Goal: Information Seeking & Learning: Learn about a topic

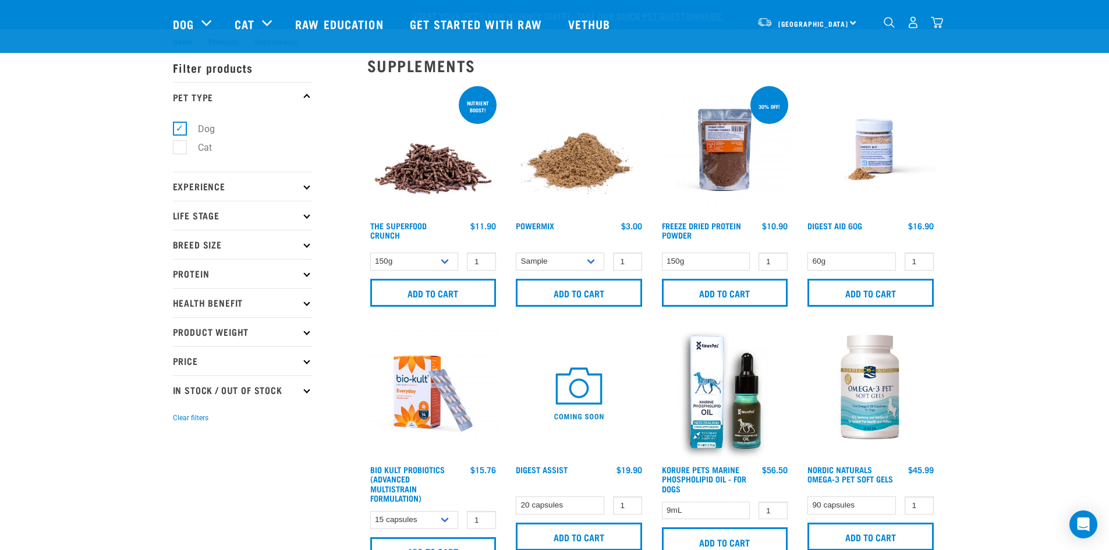
select select "436975"
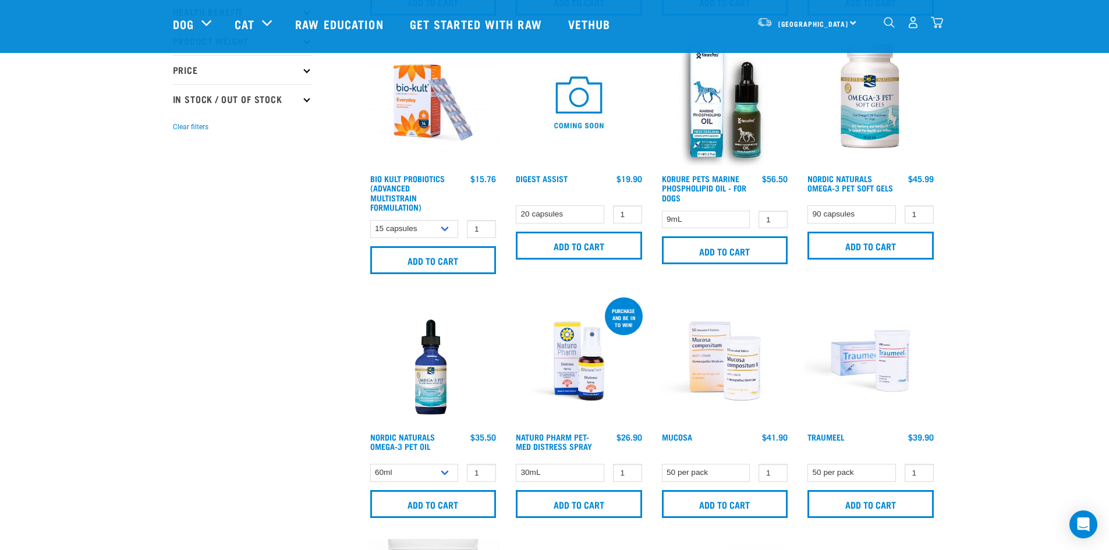
click at [911, 29] on img "dropdown navigation" at bounding box center [913, 22] width 12 height 12
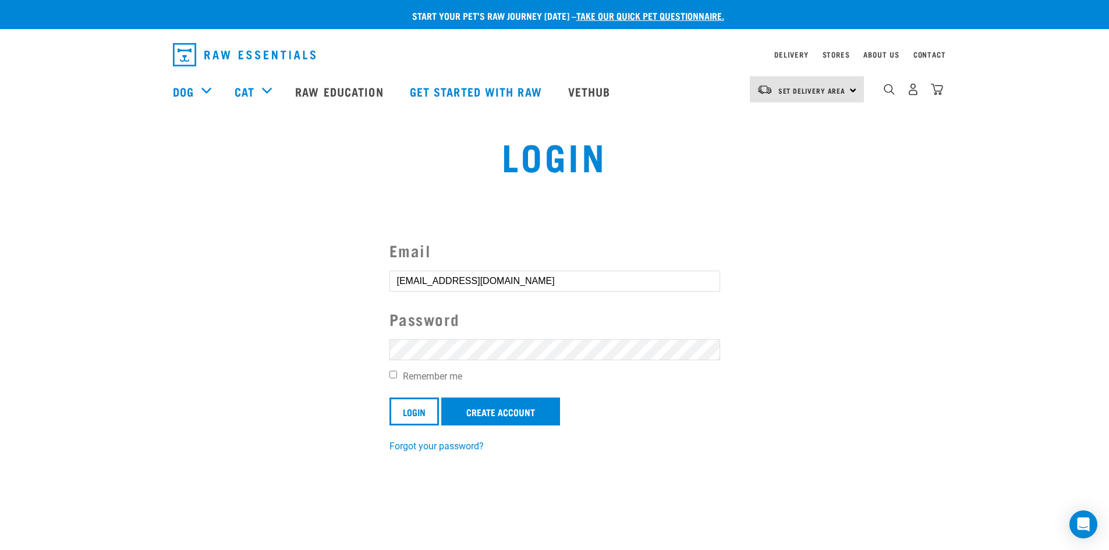
drag, startPoint x: 396, startPoint y: 377, endPoint x: 431, endPoint y: 395, distance: 39.6
click at [396, 377] on input "Remember me" at bounding box center [393, 375] width 8 height 8
checkbox input "true"
click at [410, 403] on input "Login" at bounding box center [413, 411] width 49 height 28
click at [27, 253] on button "delete" at bounding box center [21, 248] width 12 height 12
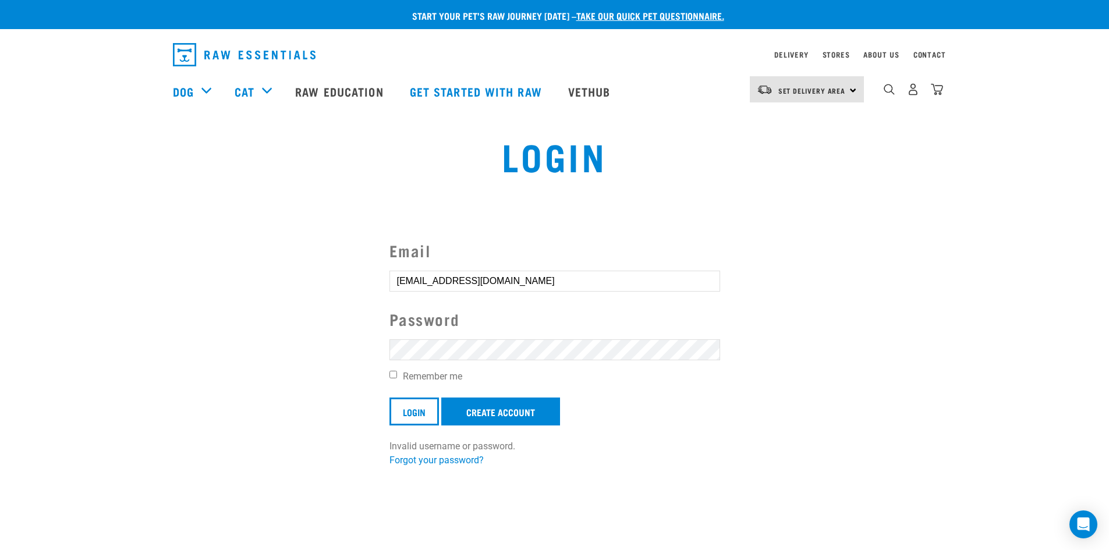
click at [27, 253] on button "delete" at bounding box center [21, 248] width 12 height 12
click at [522, 268] on form "Email kristen_mckay03@yahoo.co.nz Password Remember me Login Create Account Inv…" at bounding box center [554, 346] width 331 height 215
click at [401, 407] on input "Login" at bounding box center [413, 411] width 49 height 28
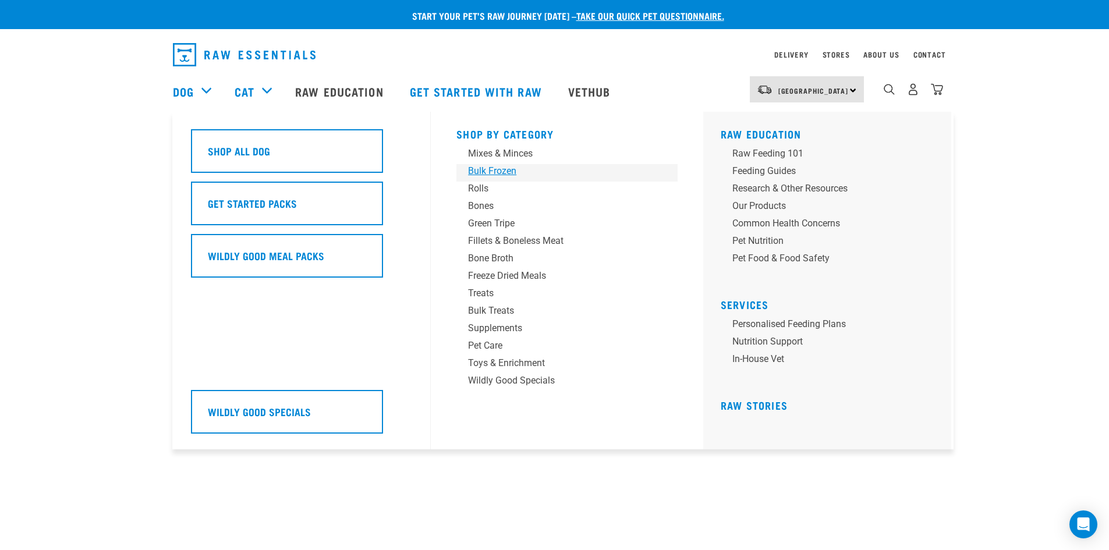
click at [489, 172] on div "Bulk Frozen" at bounding box center [559, 171] width 182 height 14
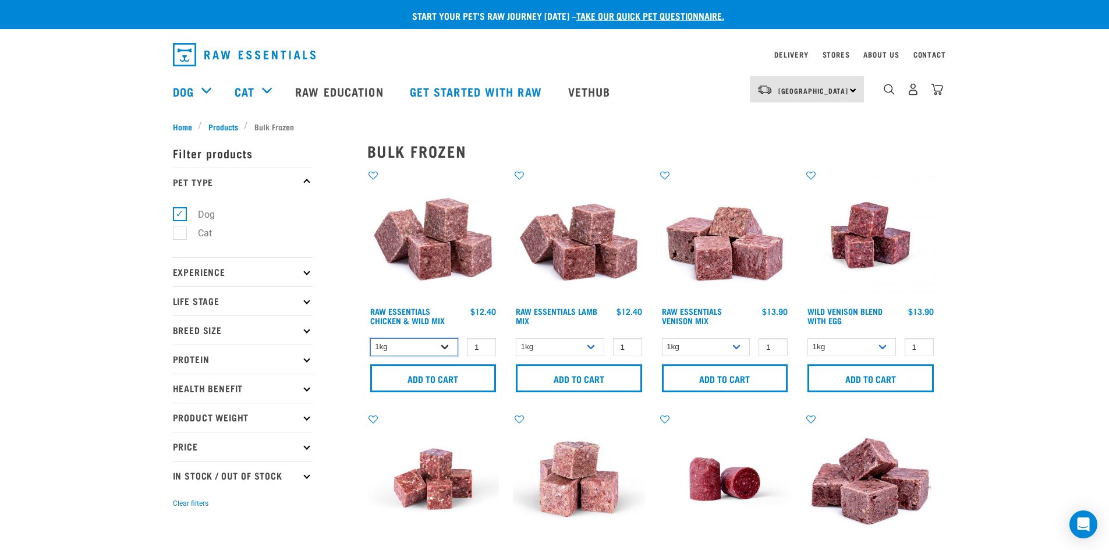
click at [446, 347] on select "1kg 3kg Bulk (10kg)" at bounding box center [414, 347] width 88 height 18
select select "731"
click at [370, 338] on select "1kg 3kg Bulk (10kg)" at bounding box center [414, 347] width 88 height 18
click at [457, 376] on input "Add to cart" at bounding box center [433, 378] width 126 height 28
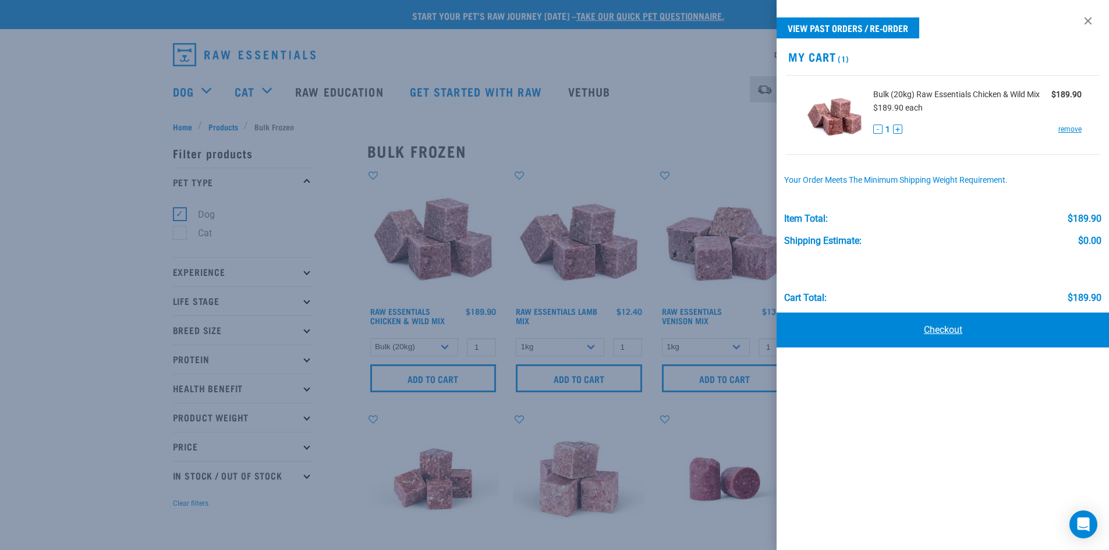
click at [933, 329] on link "Checkout" at bounding box center [942, 330] width 333 height 35
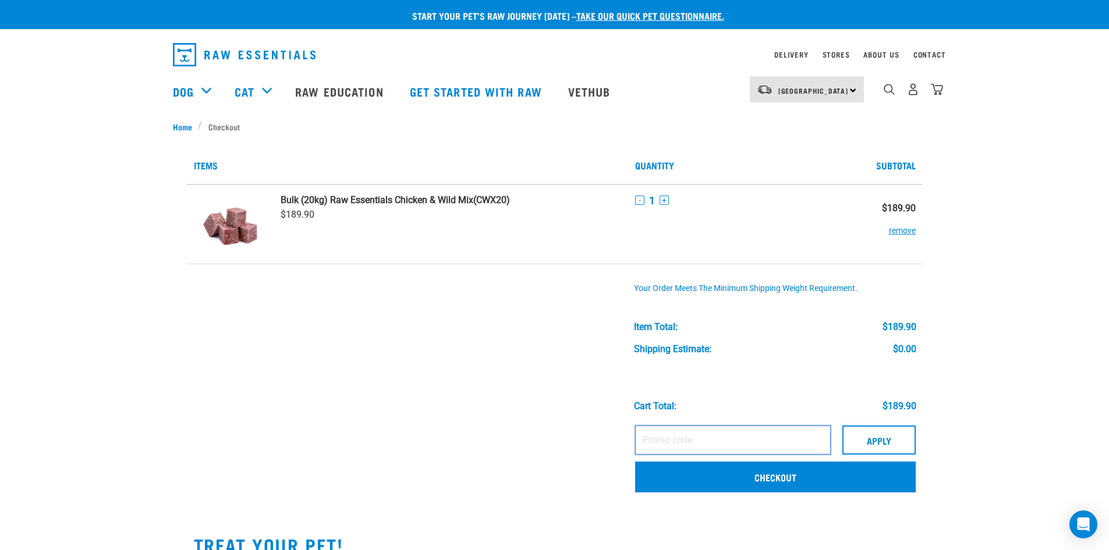
click at [676, 435] on input "text" at bounding box center [733, 439] width 196 height 29
type input "restaff30"
click at [870, 446] on button "Apply" at bounding box center [878, 439] width 73 height 29
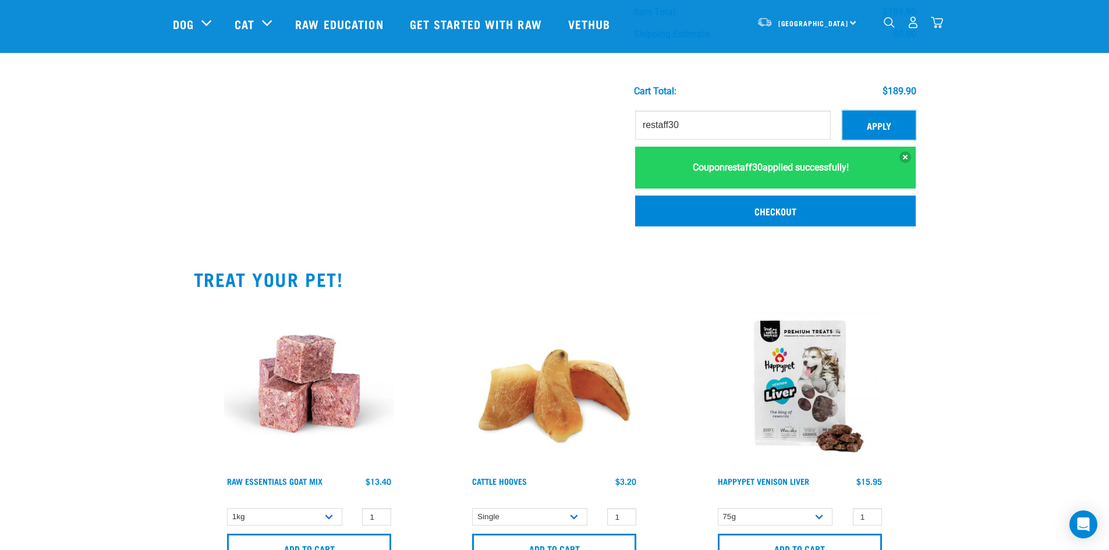
scroll to position [231, 0]
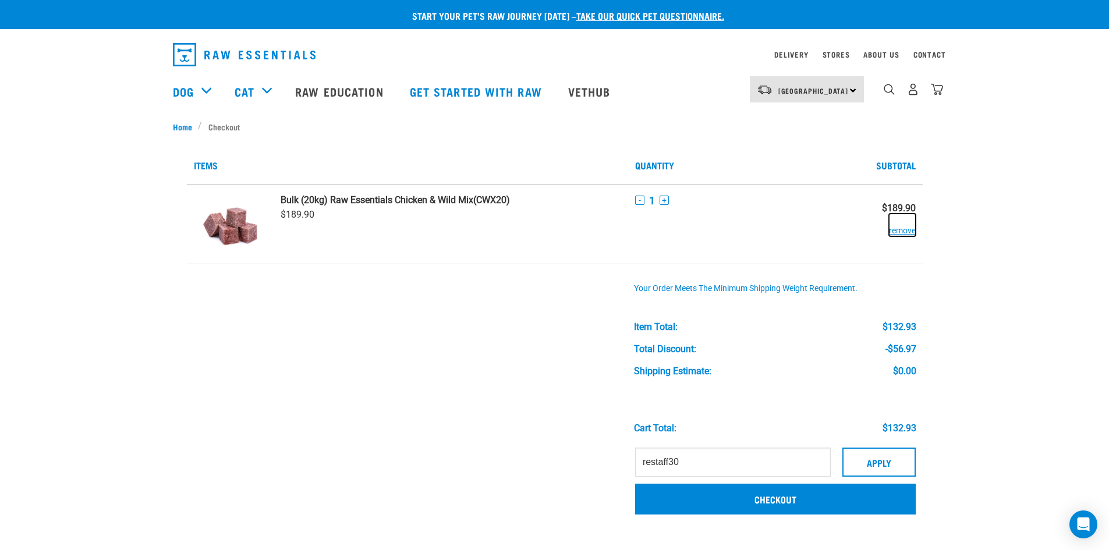
click at [901, 230] on button "remove" at bounding box center [902, 225] width 27 height 23
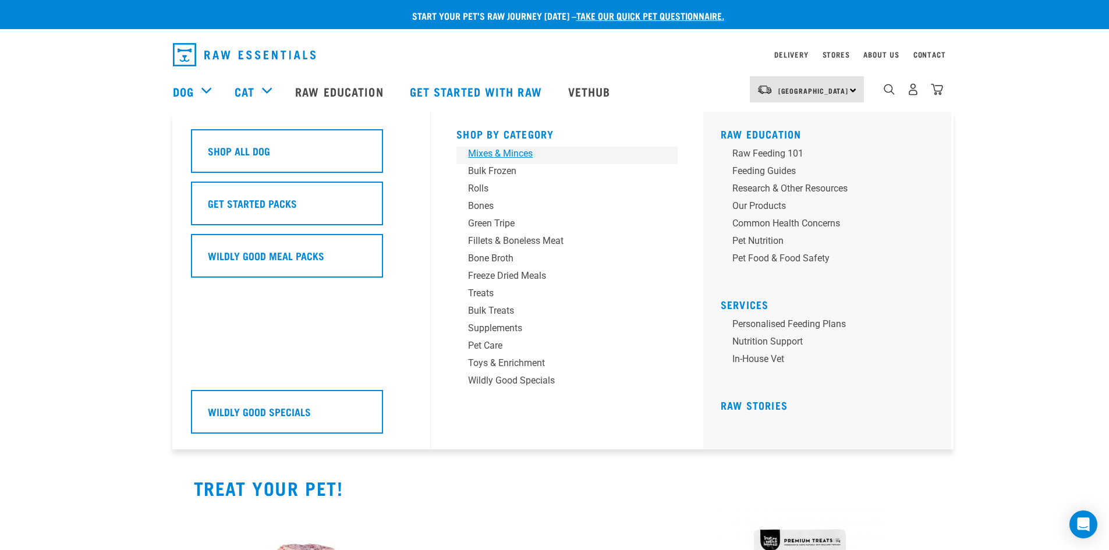
click at [499, 150] on div "Mixes & Minces" at bounding box center [559, 154] width 182 height 14
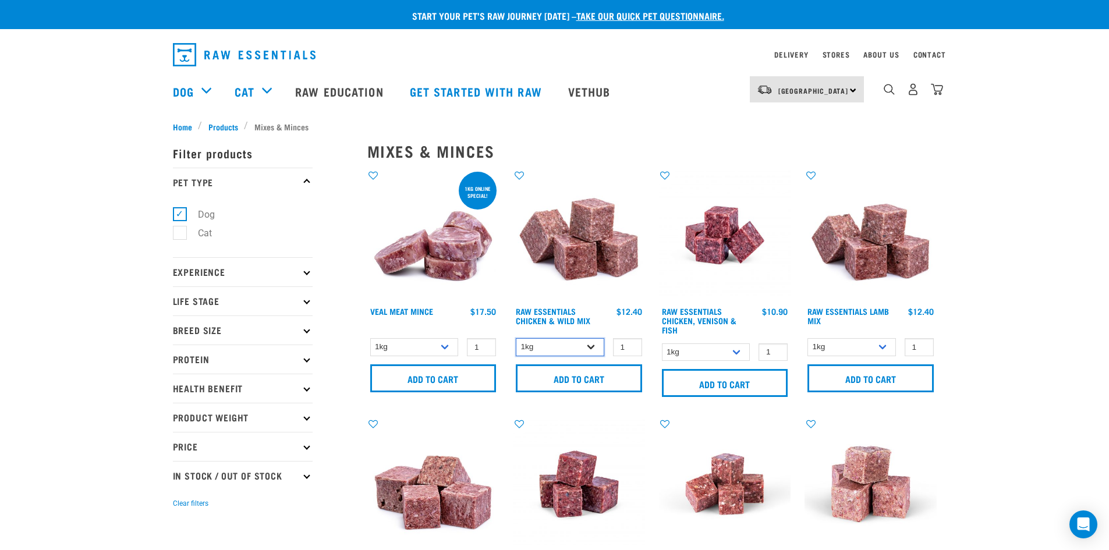
click at [591, 342] on select "1kg 3kg Bulk (10kg)" at bounding box center [560, 347] width 88 height 18
select select "709"
click at [516, 338] on select "1kg 3kg Bulk (10kg)" at bounding box center [560, 347] width 88 height 18
click at [631, 342] on input "2" at bounding box center [627, 347] width 29 height 18
click at [631, 343] on input "3" at bounding box center [627, 347] width 29 height 18
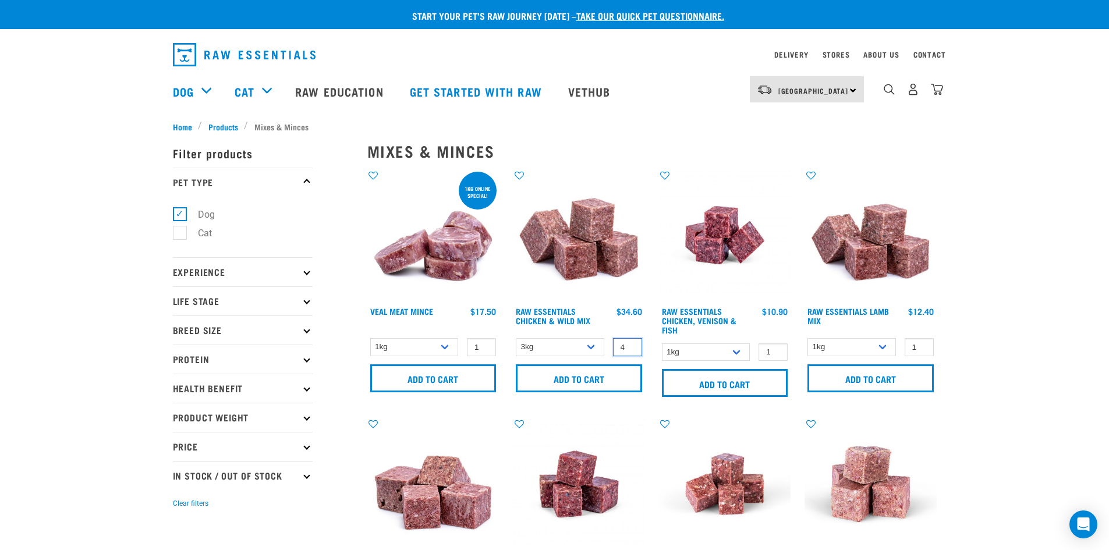
click at [631, 343] on input "4" at bounding box center [627, 347] width 29 height 18
click at [631, 343] on input "5" at bounding box center [627, 347] width 29 height 18
type input "6"
click at [631, 343] on input "6" at bounding box center [627, 347] width 29 height 18
click at [594, 374] on input "Add to cart" at bounding box center [579, 378] width 126 height 28
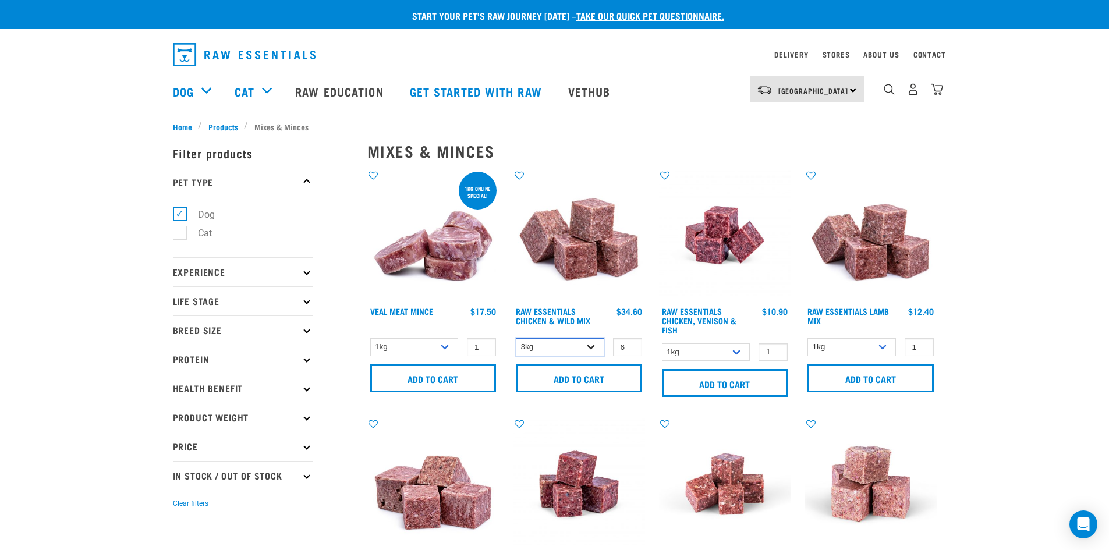
click at [587, 346] on select "1kg 3kg Bulk (10kg)" at bounding box center [560, 347] width 88 height 18
select select "708"
click at [516, 338] on select "1kg 3kg Bulk (10kg)" at bounding box center [560, 347] width 88 height 18
drag, startPoint x: 626, startPoint y: 345, endPoint x: 617, endPoint y: 348, distance: 9.9
click at [617, 348] on input "7" at bounding box center [627, 347] width 29 height 18
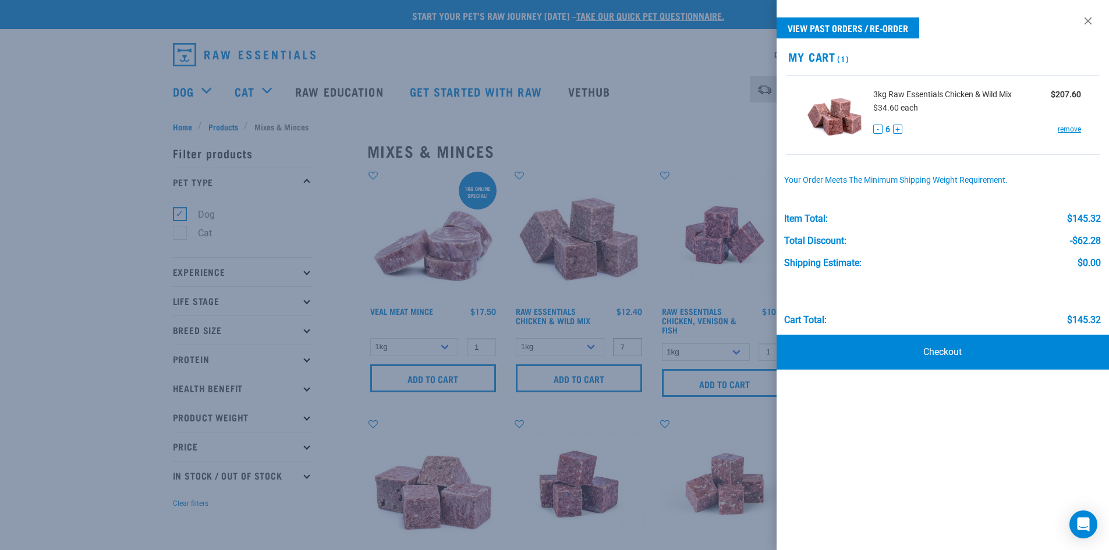
click at [629, 348] on div at bounding box center [554, 275] width 1109 height 550
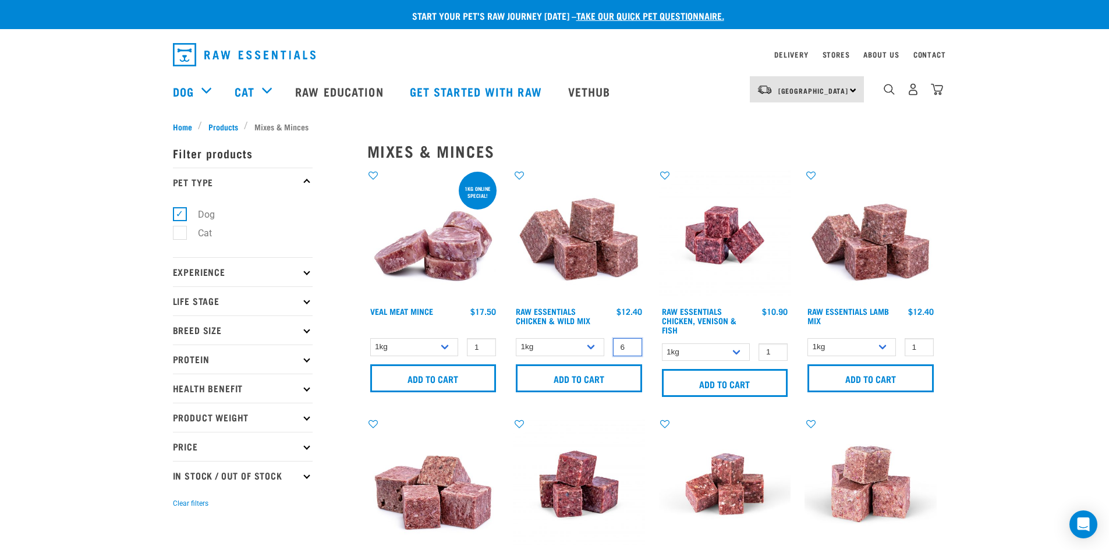
click at [629, 348] on input "6" at bounding box center [627, 347] width 29 height 18
click at [629, 348] on input "5" at bounding box center [627, 347] width 29 height 18
click at [629, 348] on input "4" at bounding box center [627, 347] width 29 height 18
click at [629, 348] on input "3" at bounding box center [627, 347] width 29 height 18
type input "2"
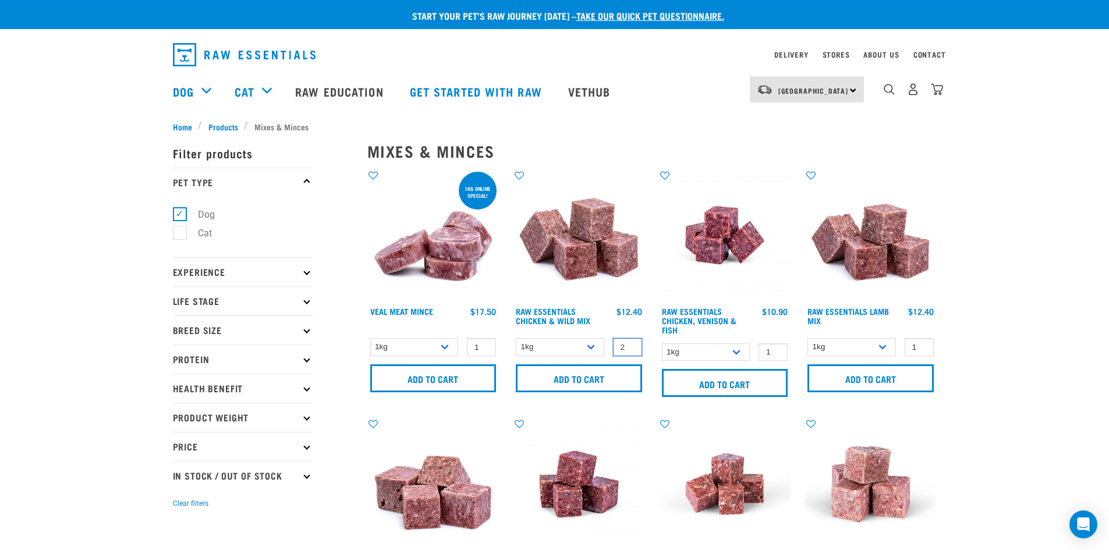
click at [629, 348] on input "2" at bounding box center [627, 347] width 29 height 18
click at [612, 373] on input "Add to cart" at bounding box center [579, 378] width 126 height 28
click at [911, 92] on img "dropdown navigation" at bounding box center [913, 89] width 12 height 12
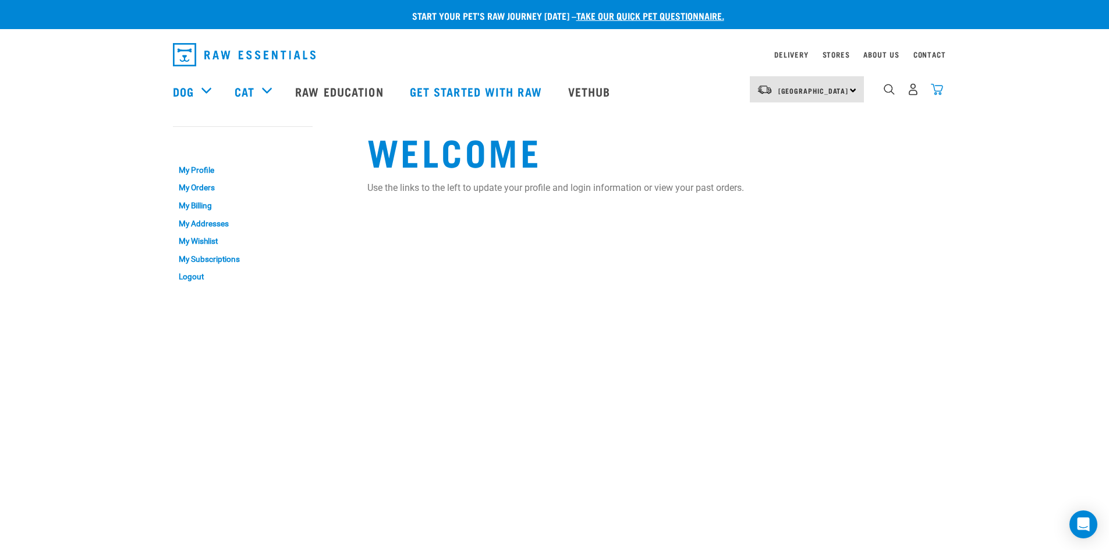
click at [932, 88] on img "dropdown navigation" at bounding box center [937, 89] width 12 height 12
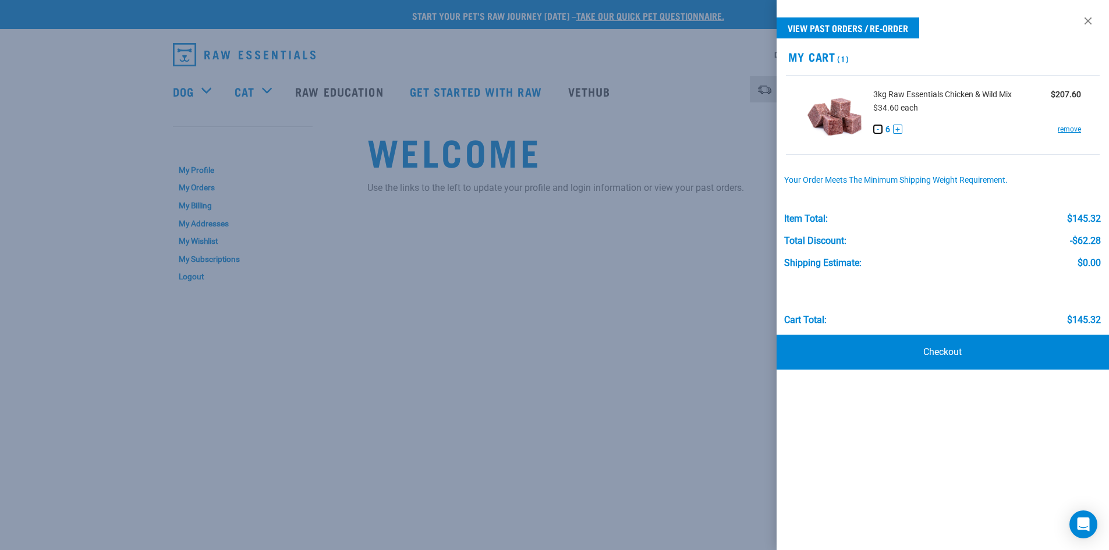
click at [876, 131] on button "-" at bounding box center [877, 129] width 9 height 9
click at [896, 126] on button "+" at bounding box center [897, 129] width 9 height 9
click at [896, 127] on button "+" at bounding box center [897, 129] width 9 height 9
click at [1065, 127] on link "remove" at bounding box center [1068, 129] width 23 height 10
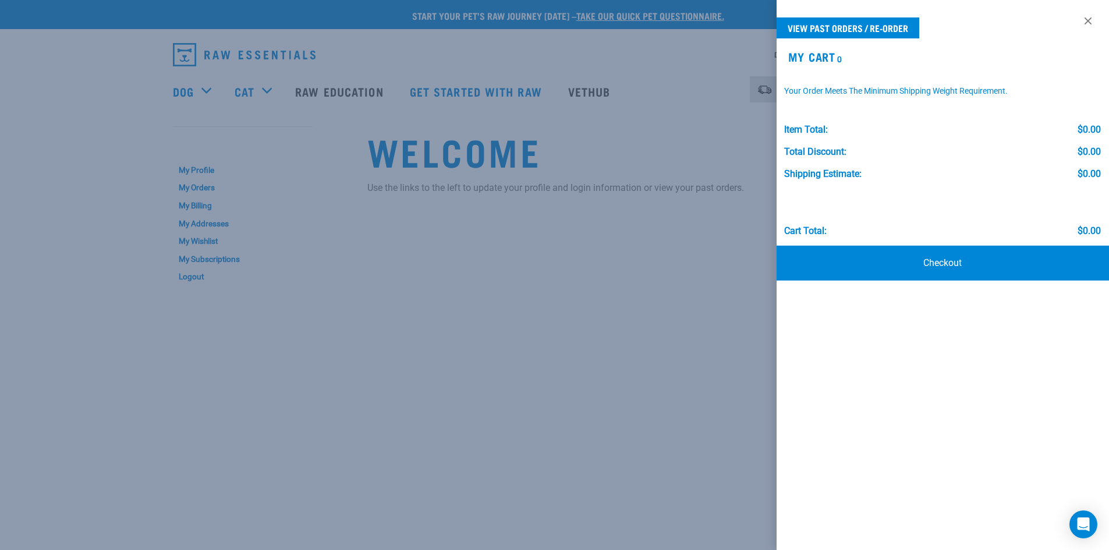
click at [186, 87] on div at bounding box center [554, 275] width 1109 height 550
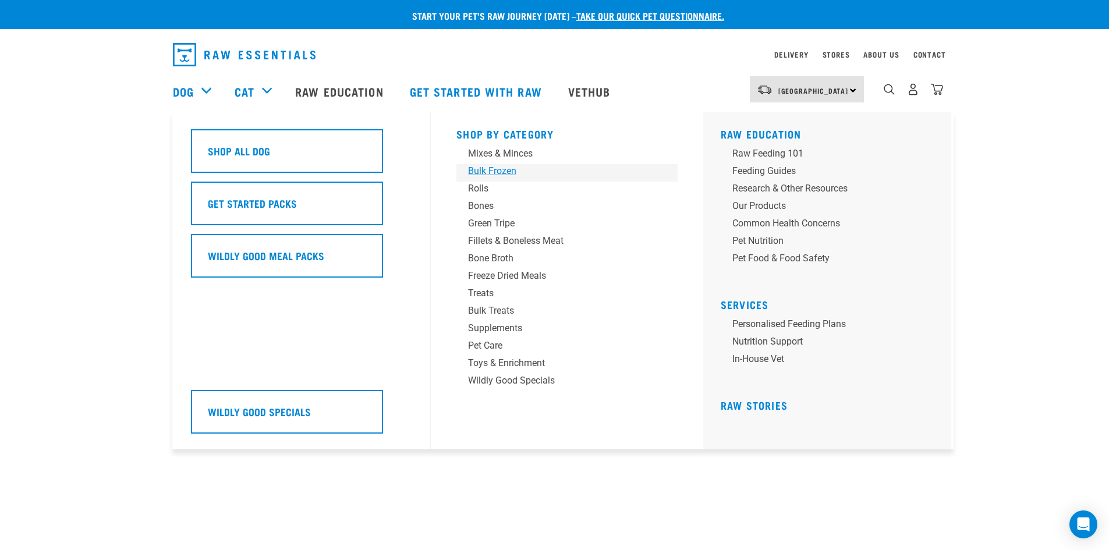
click at [494, 171] on div "Bulk Frozen" at bounding box center [559, 171] width 182 height 14
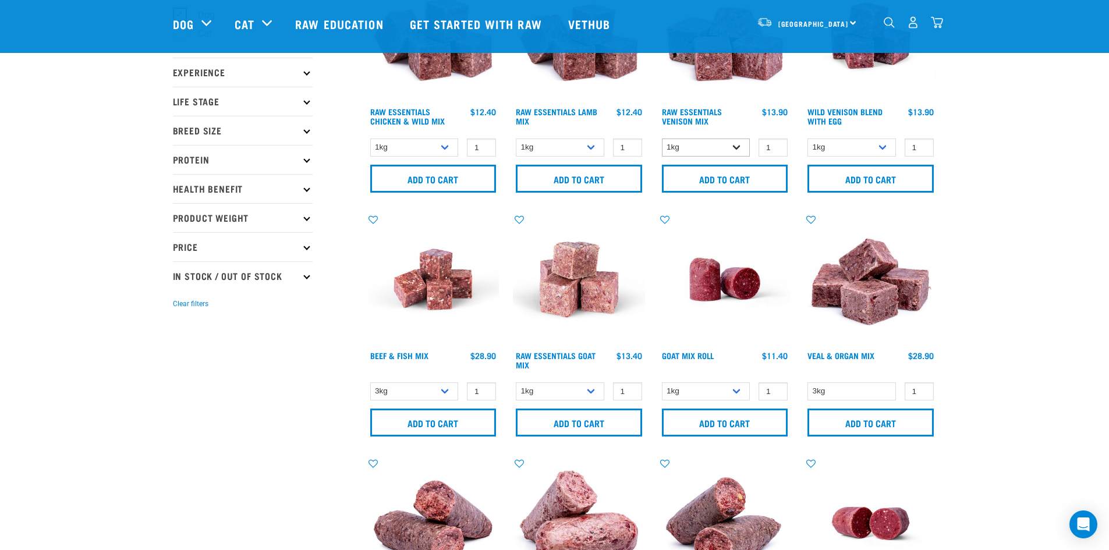
scroll to position [115, 0]
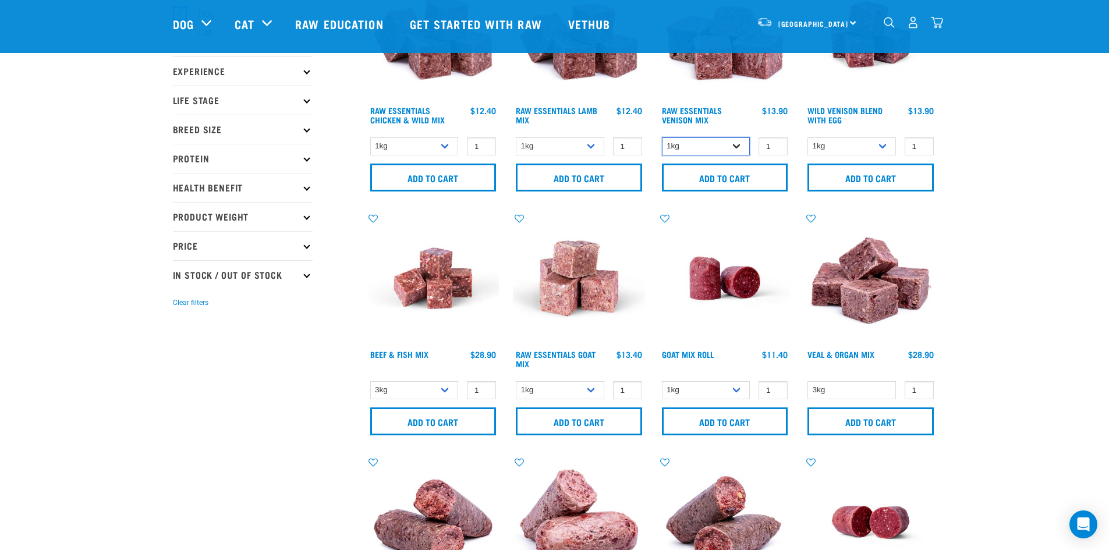
click at [734, 148] on select "1kg 3kg" at bounding box center [706, 146] width 88 height 18
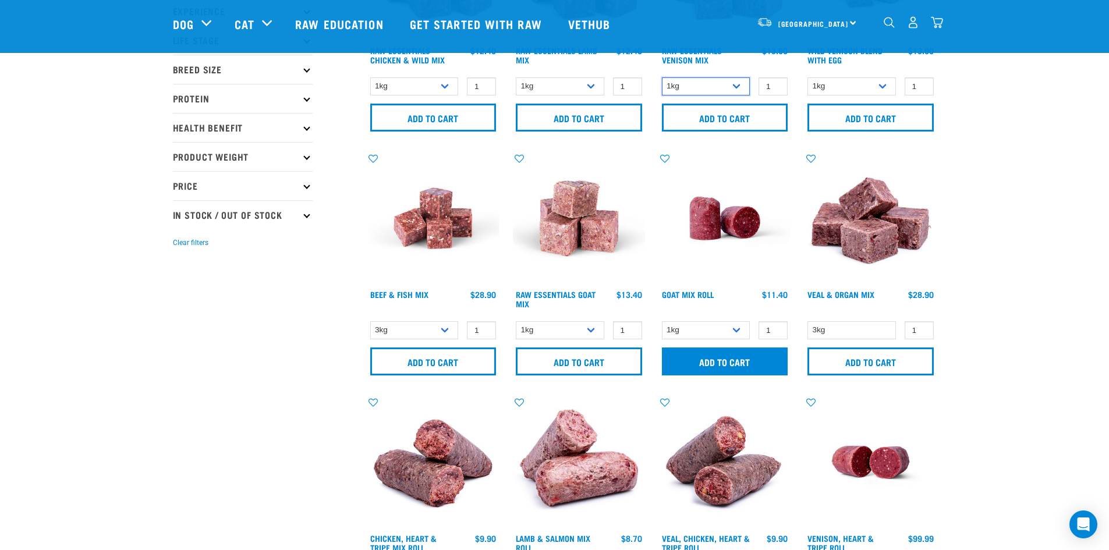
scroll to position [175, 0]
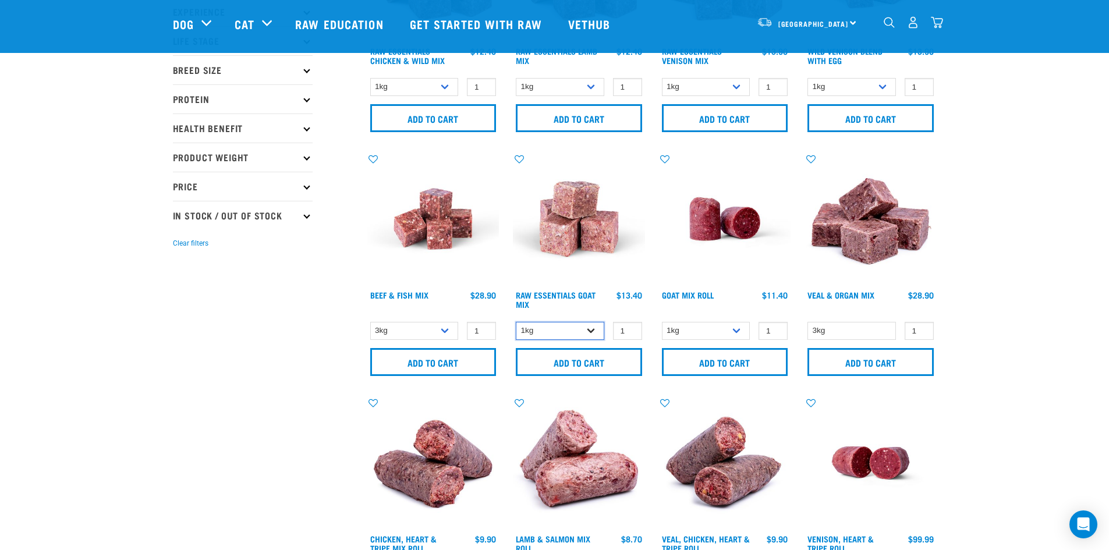
click at [585, 332] on select "1kg 3kg" at bounding box center [560, 331] width 88 height 18
click at [579, 332] on select "1kg 3kg" at bounding box center [560, 331] width 88 height 18
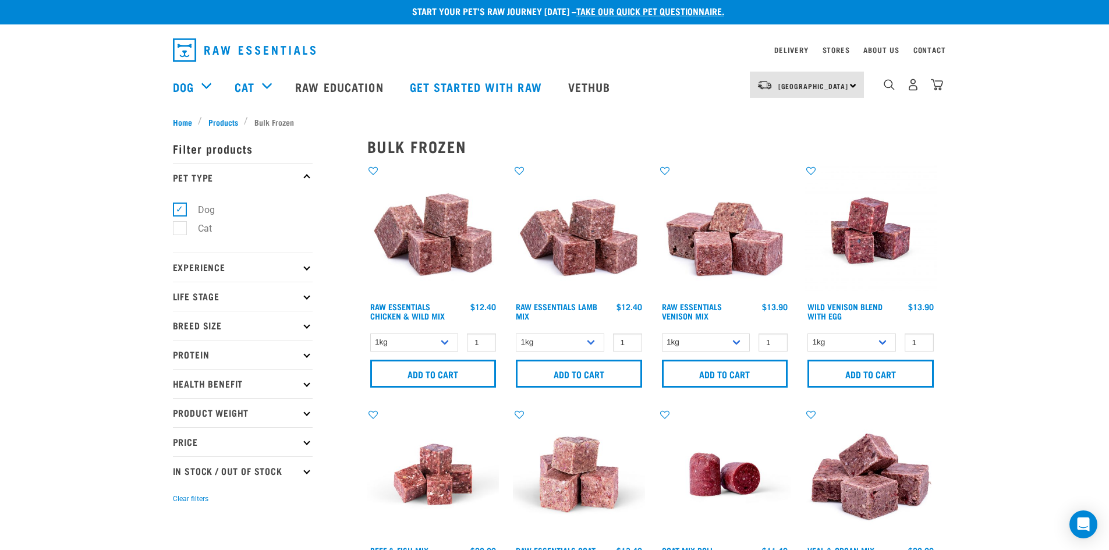
scroll to position [0, 0]
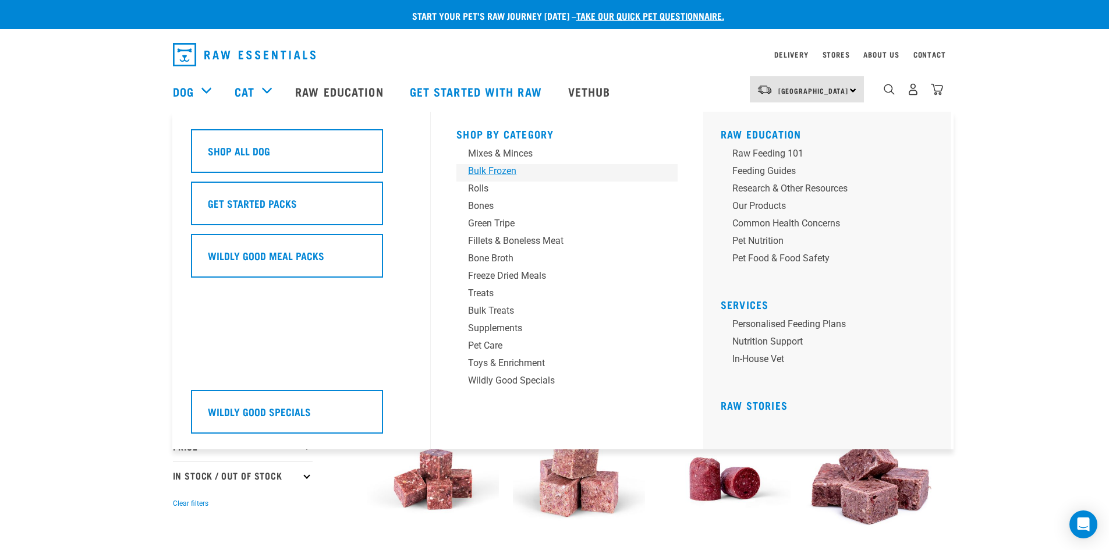
click at [496, 168] on div "Bulk Frozen" at bounding box center [559, 171] width 182 height 14
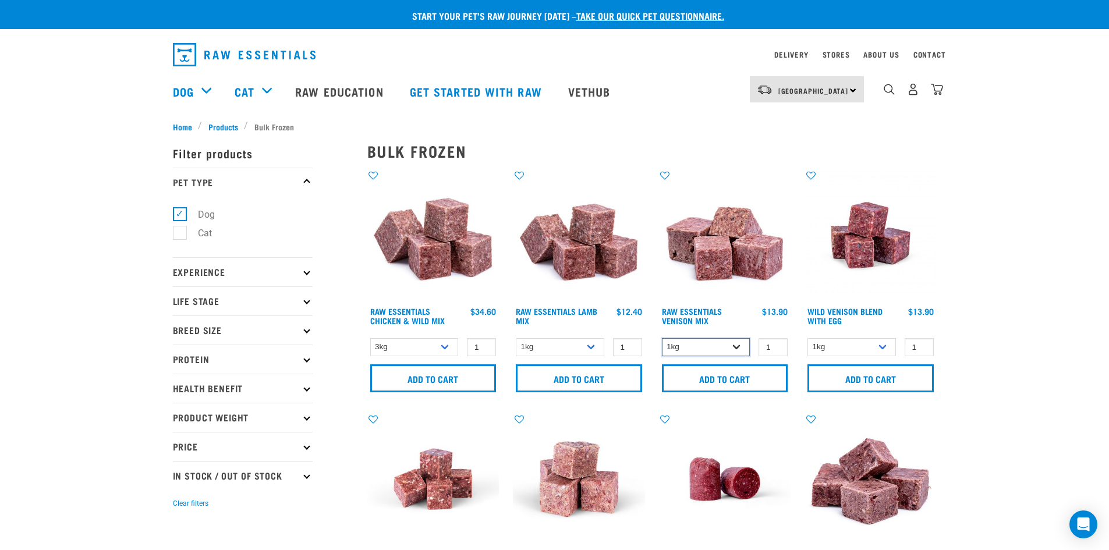
click at [737, 345] on select "1kg 3kg" at bounding box center [706, 347] width 88 height 18
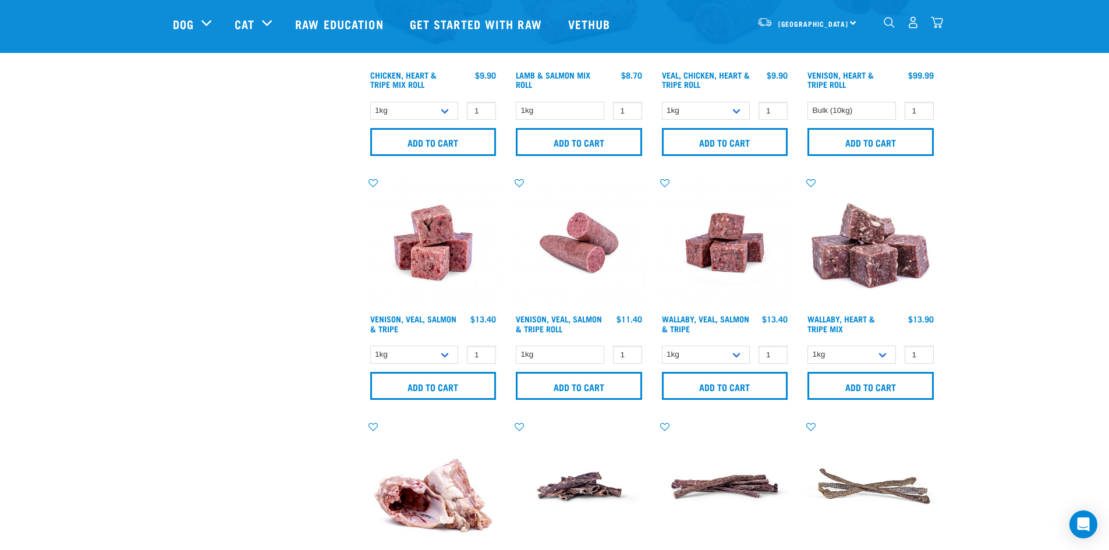
scroll to position [639, 0]
click at [728, 350] on select "1kg 3kg" at bounding box center [706, 354] width 88 height 18
click at [438, 353] on select "1kg 3kg" at bounding box center [414, 354] width 88 height 18
drag, startPoint x: 438, startPoint y: 353, endPoint x: 706, endPoint y: 356, distance: 268.9
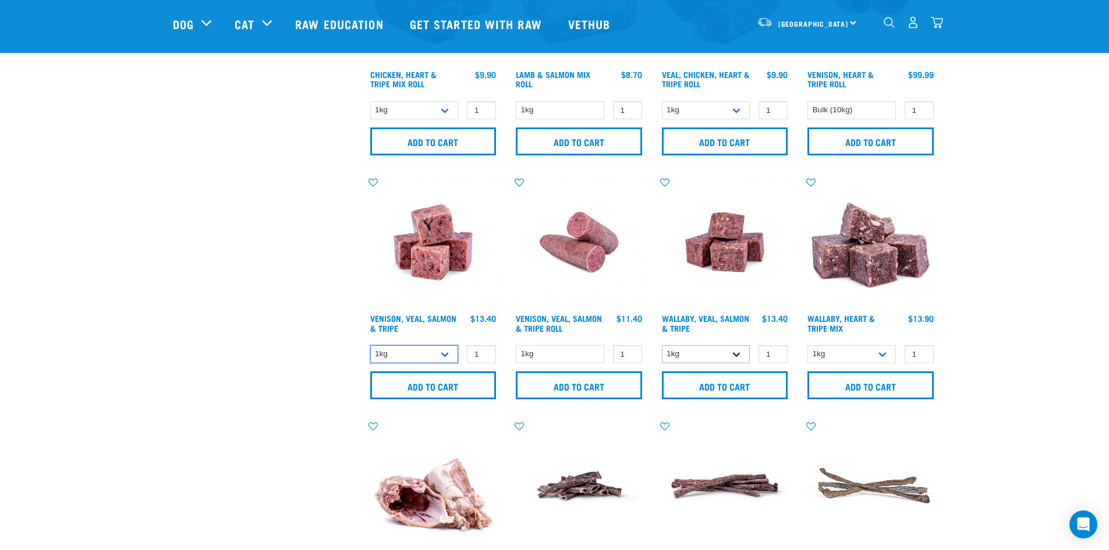
click at [442, 354] on select "1kg 3kg" at bounding box center [414, 354] width 88 height 18
click at [873, 357] on select "1kg 3kg" at bounding box center [851, 354] width 88 height 18
click at [873, 358] on select "1kg 3kg" at bounding box center [851, 354] width 88 height 18
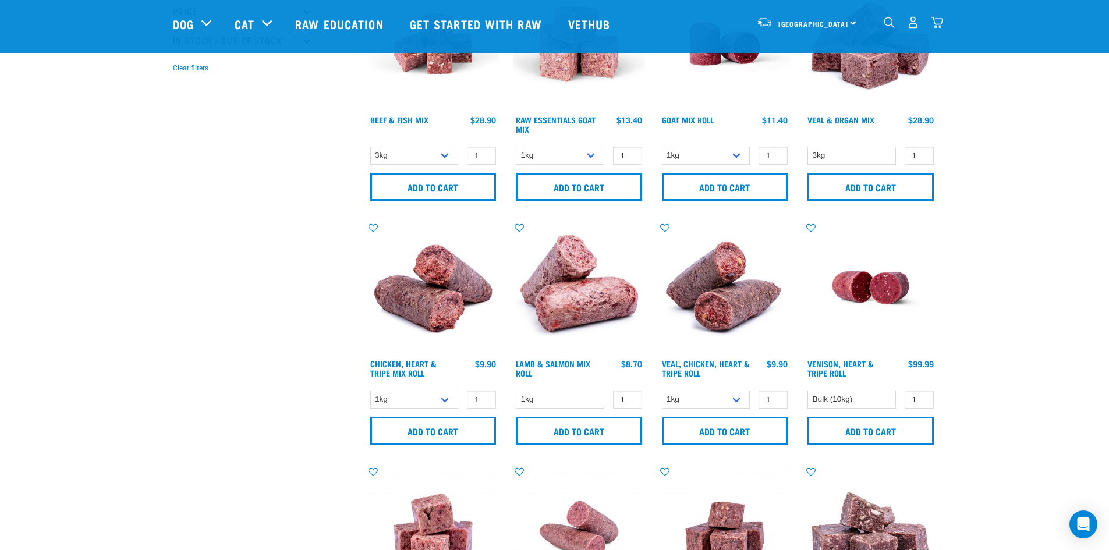
scroll to position [349, 0]
click at [938, 27] on img "dropdown navigation" at bounding box center [937, 22] width 12 height 12
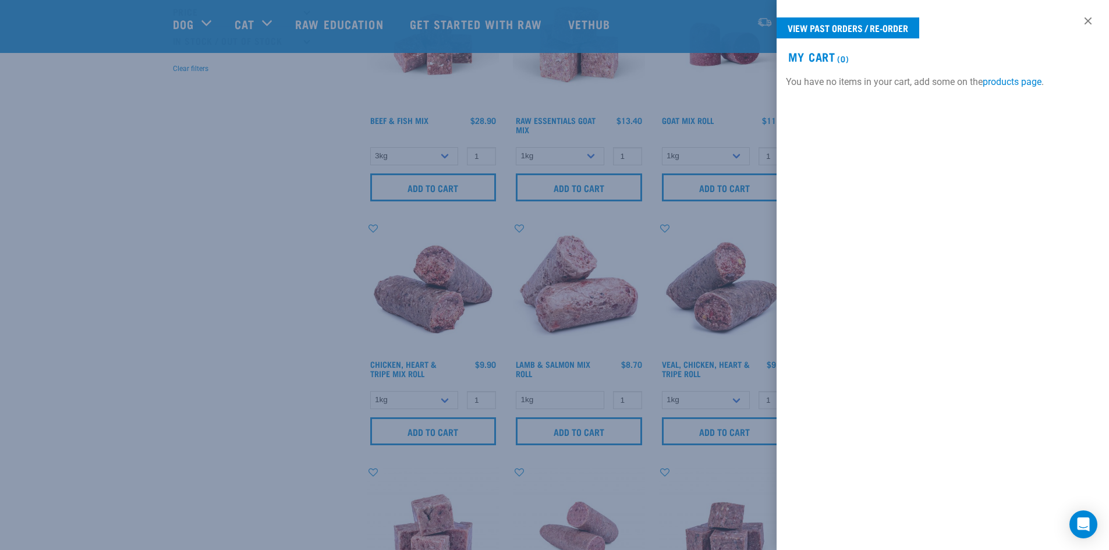
drag, startPoint x: 1085, startPoint y: 20, endPoint x: 1028, endPoint y: 37, distance: 59.3
click at [1085, 21] on link at bounding box center [1087, 21] width 19 height 19
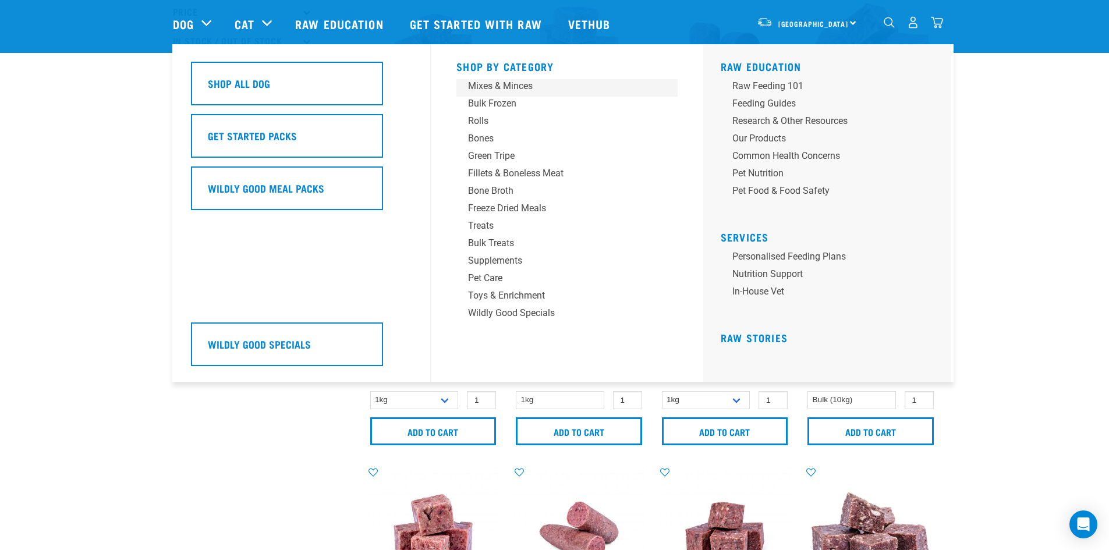
drag, startPoint x: 492, startPoint y: 86, endPoint x: 410, endPoint y: 102, distance: 83.1
click at [491, 86] on div "Mixes & Minces" at bounding box center [559, 86] width 182 height 14
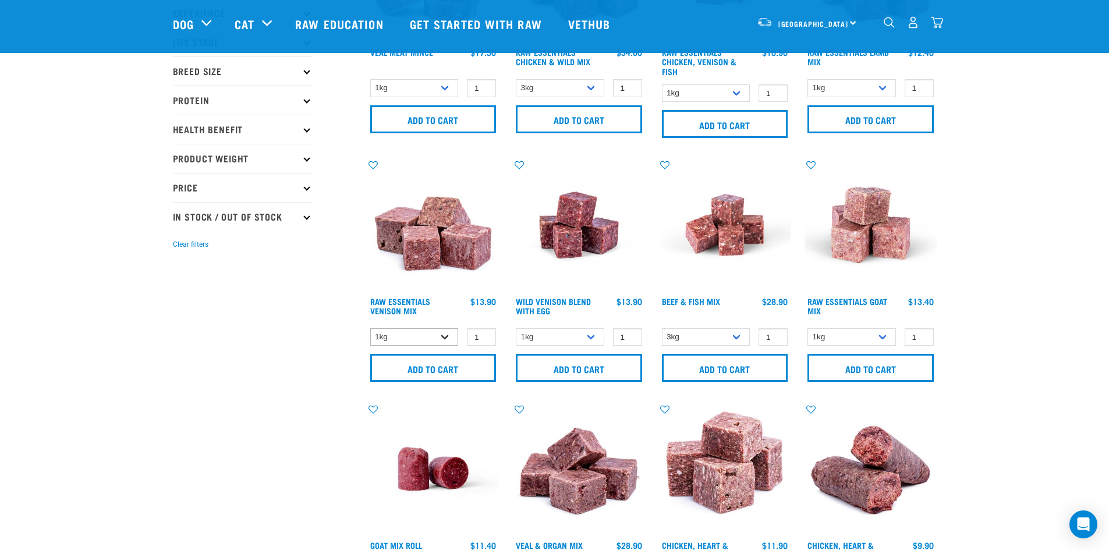
scroll to position [174, 0]
click at [413, 301] on link "Raw Essentials Venison Mix" at bounding box center [400, 305] width 60 height 13
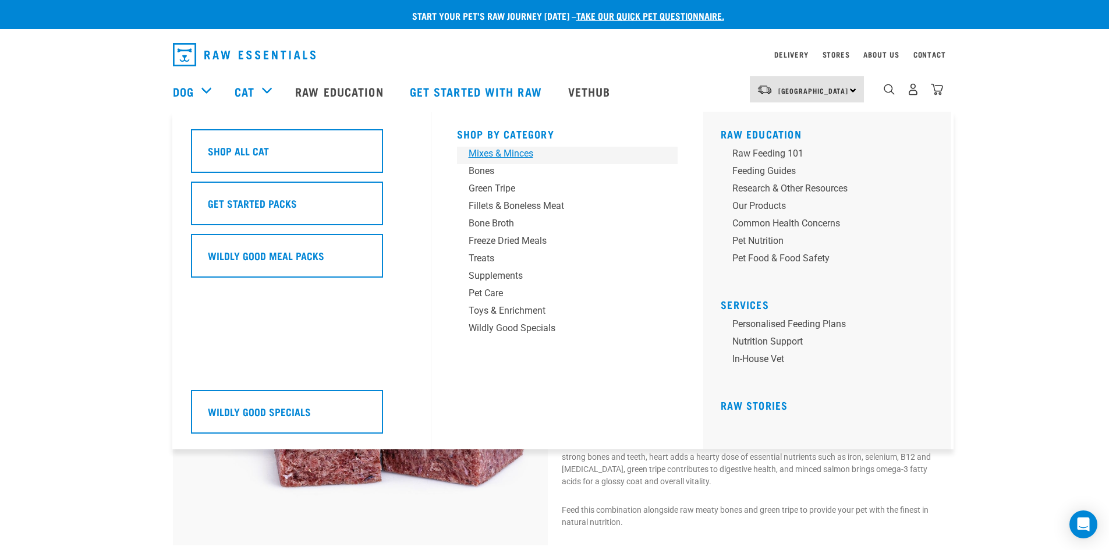
click at [485, 153] on div "Mixes & Minces" at bounding box center [559, 154] width 182 height 14
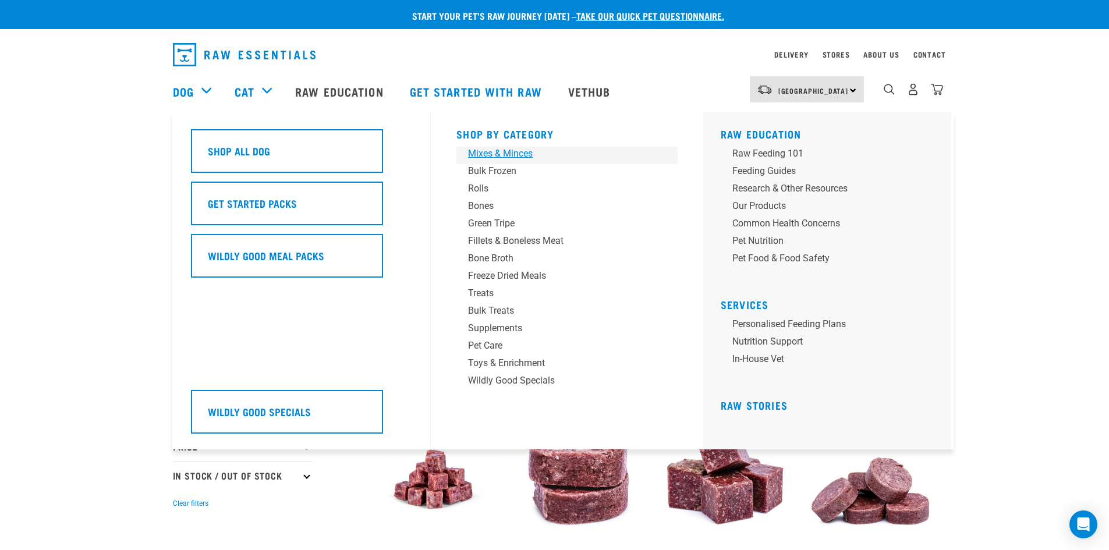
click at [506, 154] on div "Mixes & Minces" at bounding box center [559, 154] width 182 height 14
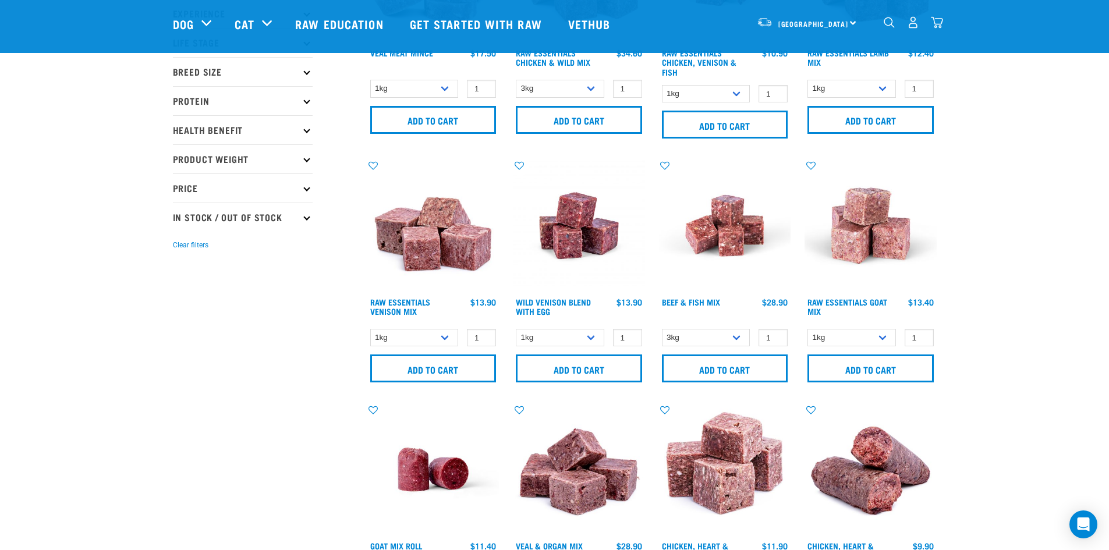
scroll to position [174, 0]
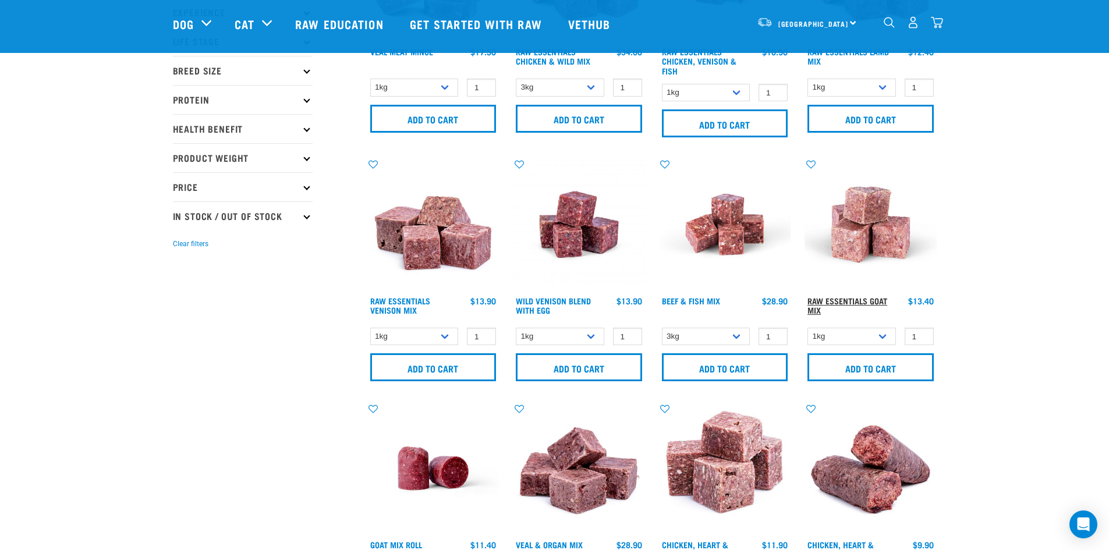
click at [841, 301] on link "Raw Essentials Goat Mix" at bounding box center [847, 305] width 80 height 13
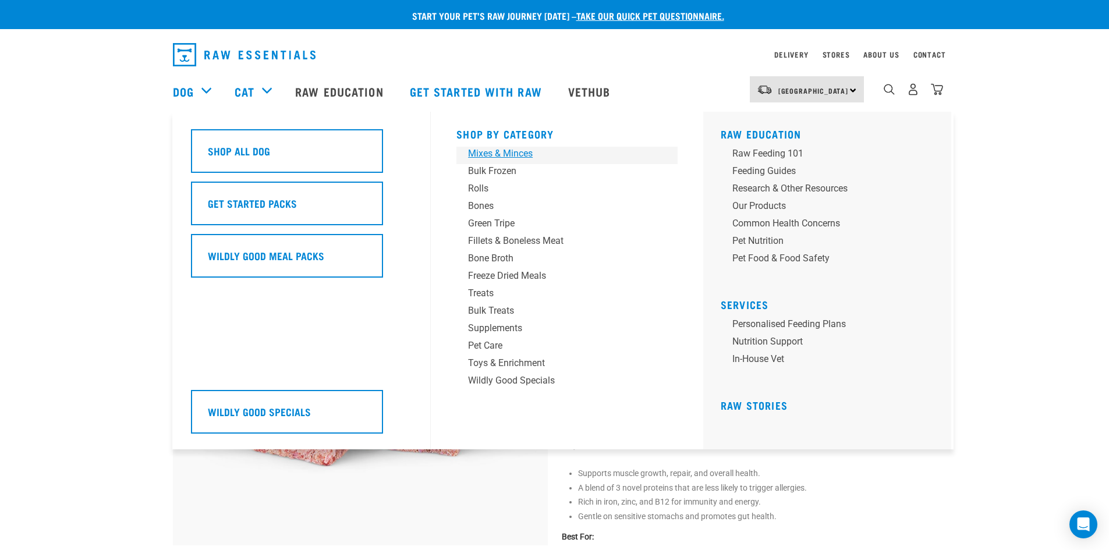
click at [487, 148] on div "Mixes & Minces" at bounding box center [559, 154] width 182 height 14
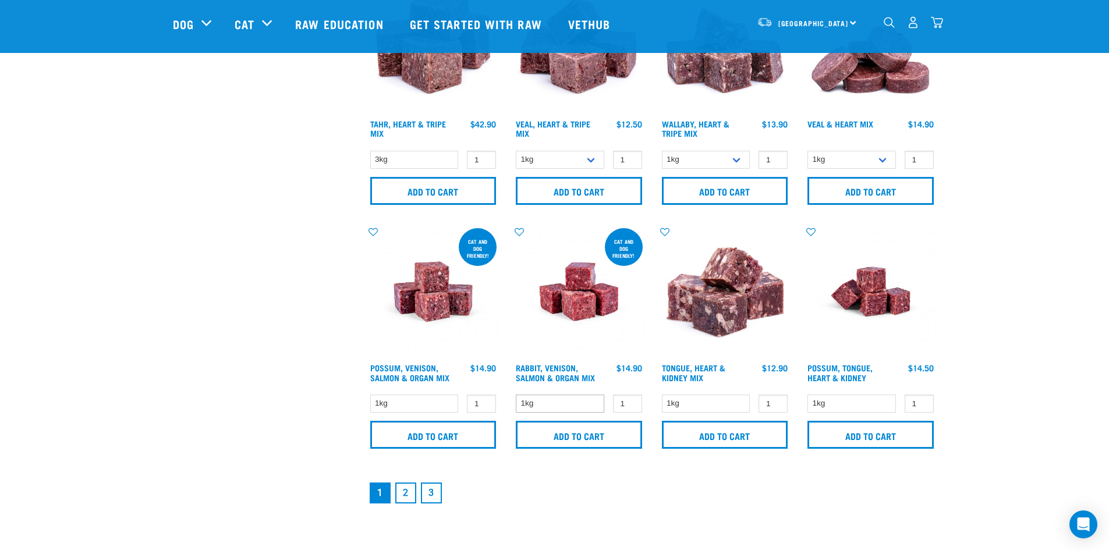
scroll to position [1571, 0]
click at [565, 373] on link "Rabbit, Venison, Salmon & Organ Mix" at bounding box center [555, 371] width 79 height 13
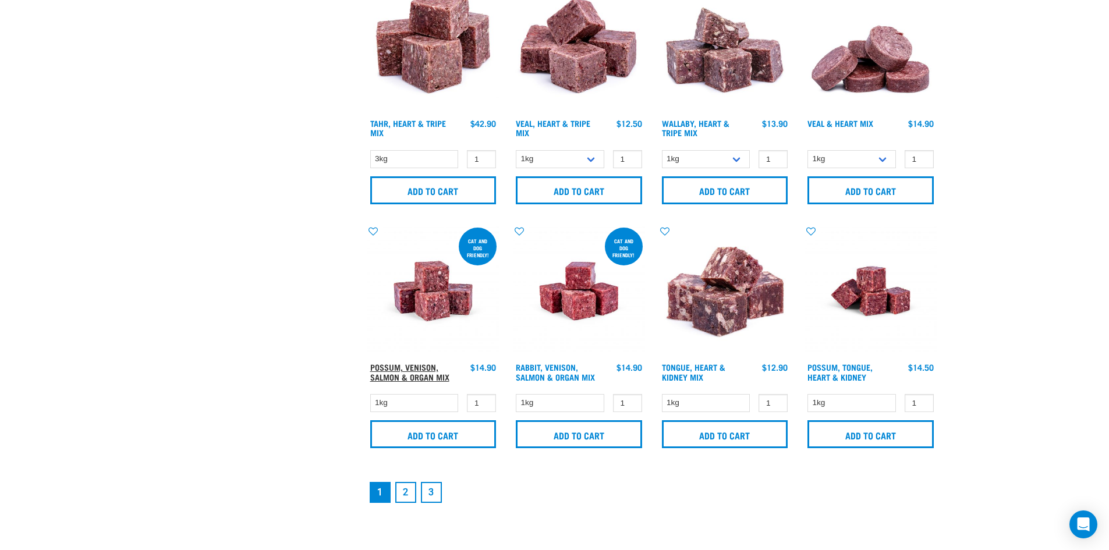
click at [384, 365] on link "Possum, Venison, Salmon & Organ Mix" at bounding box center [409, 371] width 79 height 13
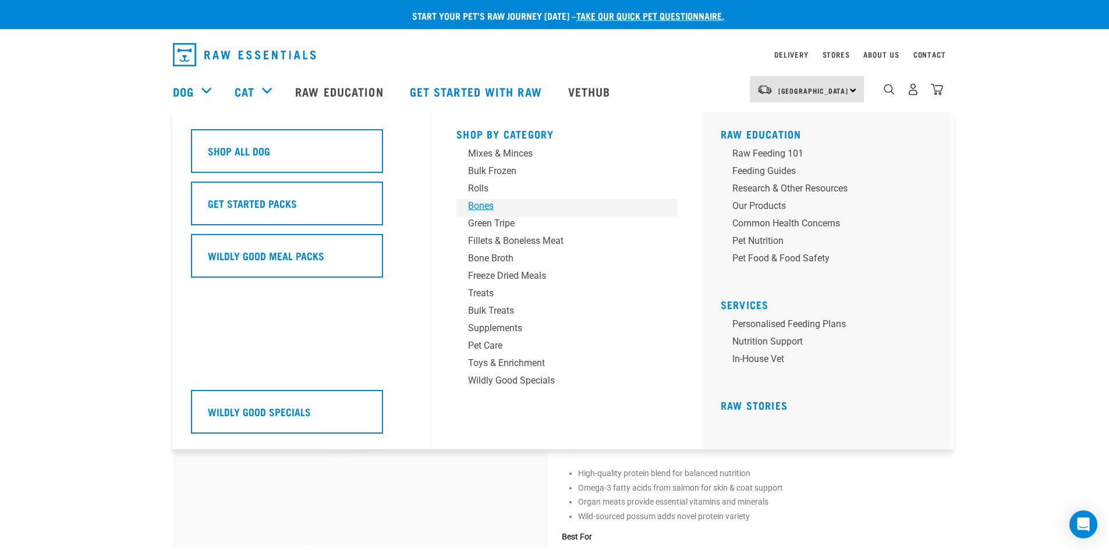
click at [493, 205] on div "Bones" at bounding box center [559, 206] width 182 height 14
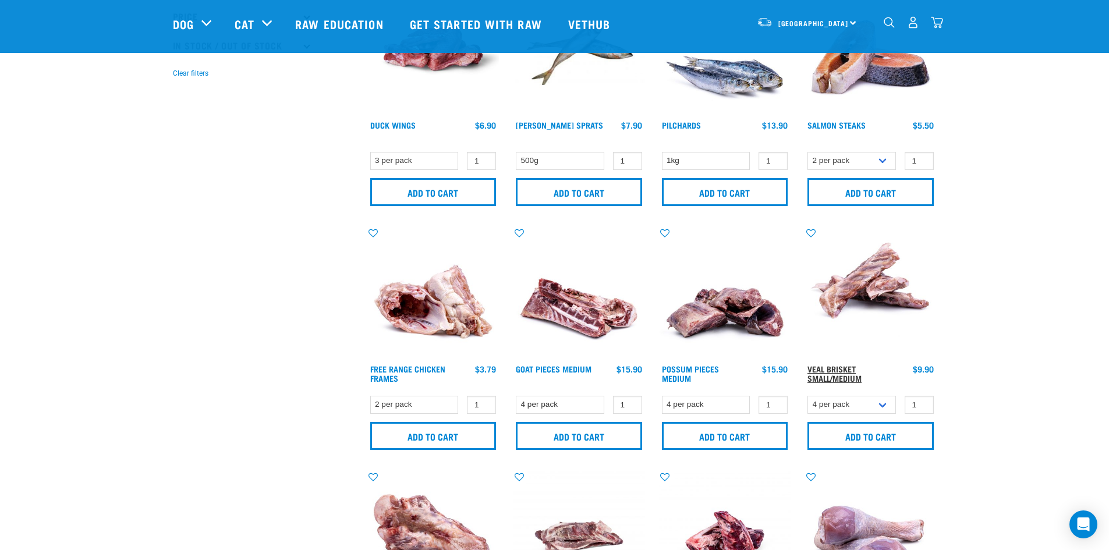
click at [818, 374] on link "Veal Brisket Small/Medium" at bounding box center [834, 373] width 54 height 13
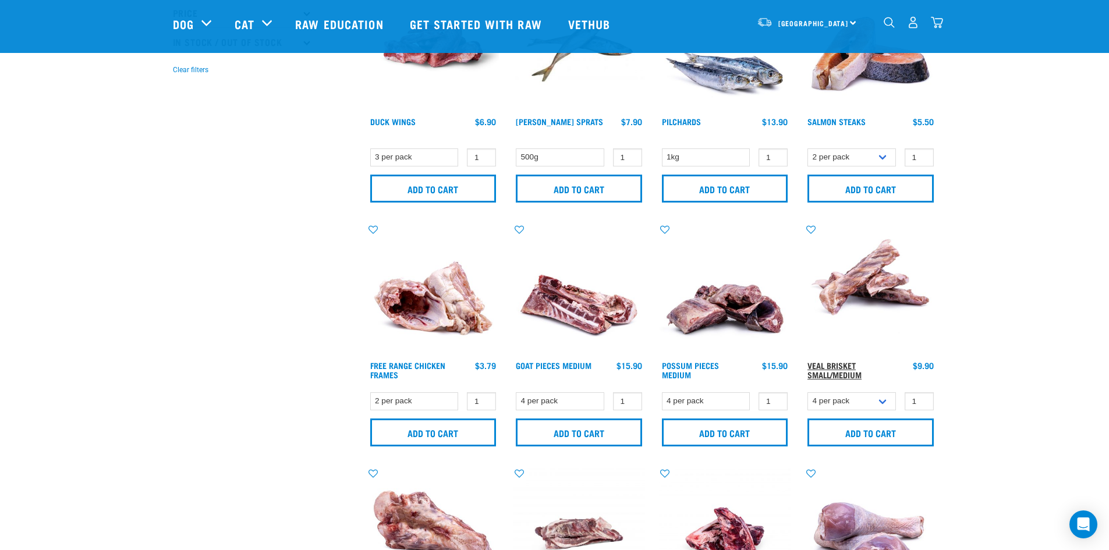
scroll to position [349, 0]
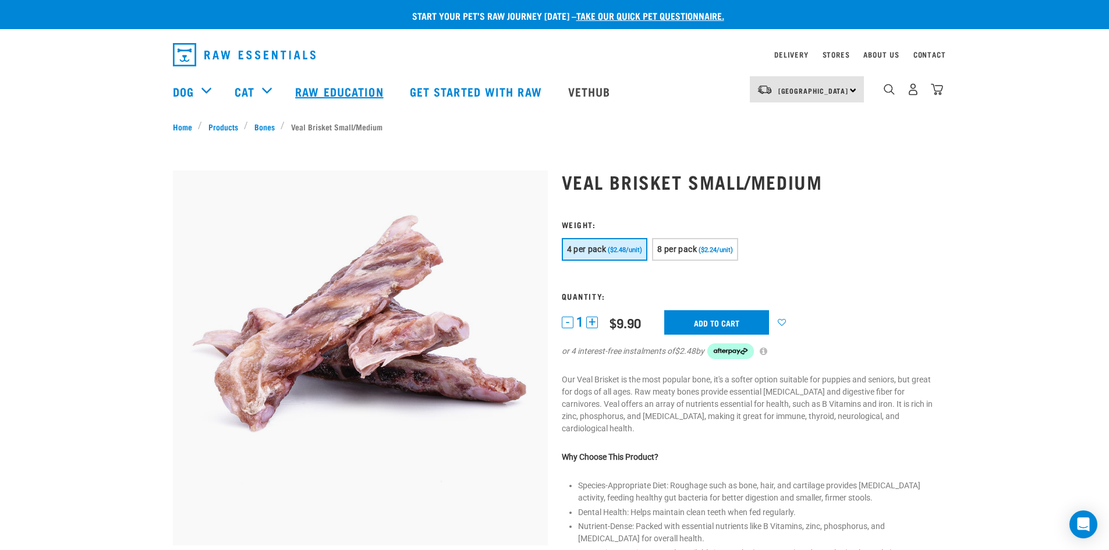
click at [349, 88] on link "Raw Education" at bounding box center [340, 91] width 114 height 47
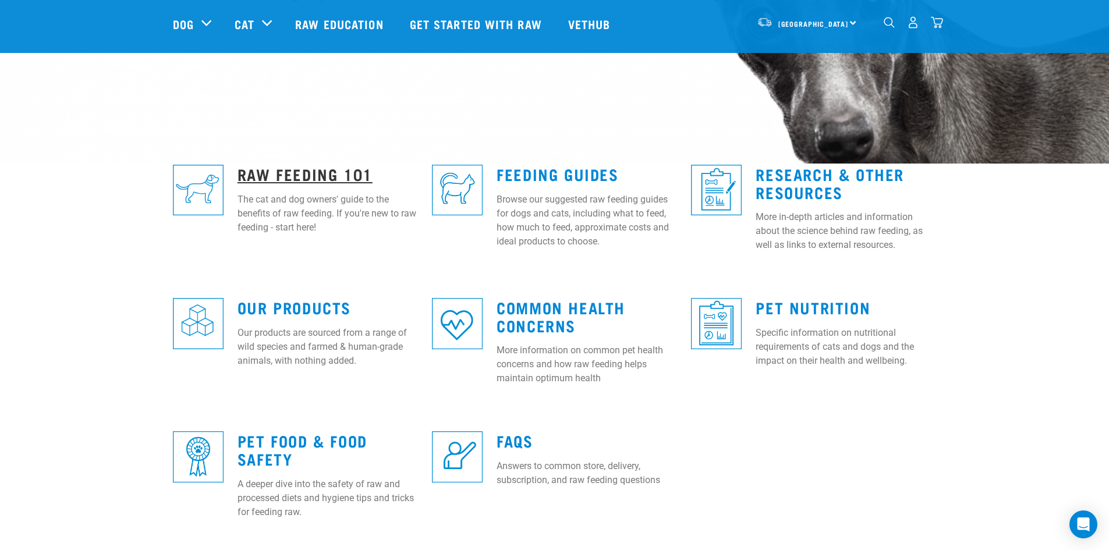
scroll to position [233, 0]
click at [340, 171] on link "Raw Feeding 101" at bounding box center [304, 173] width 135 height 9
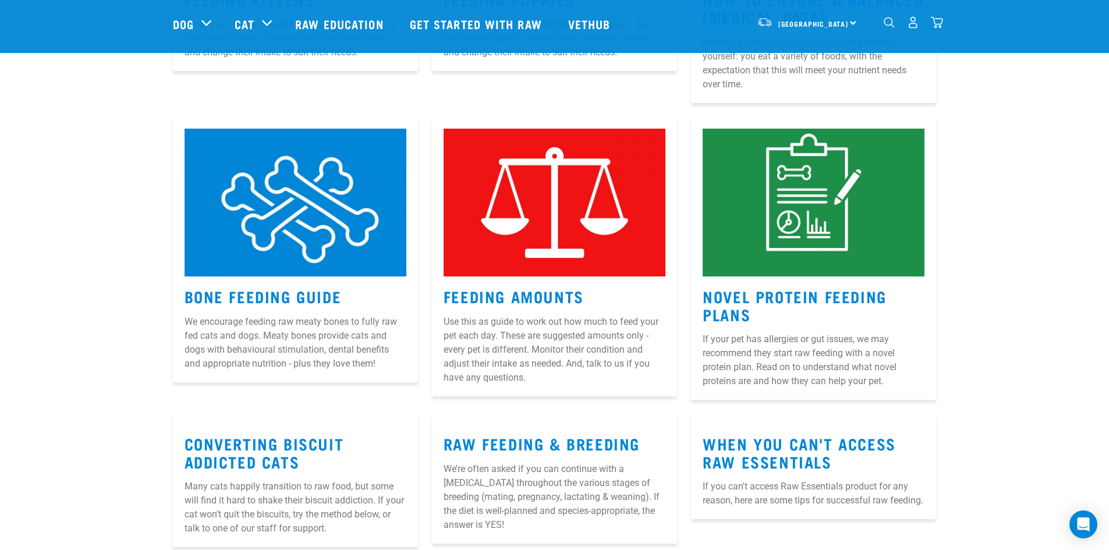
scroll to position [1048, 0]
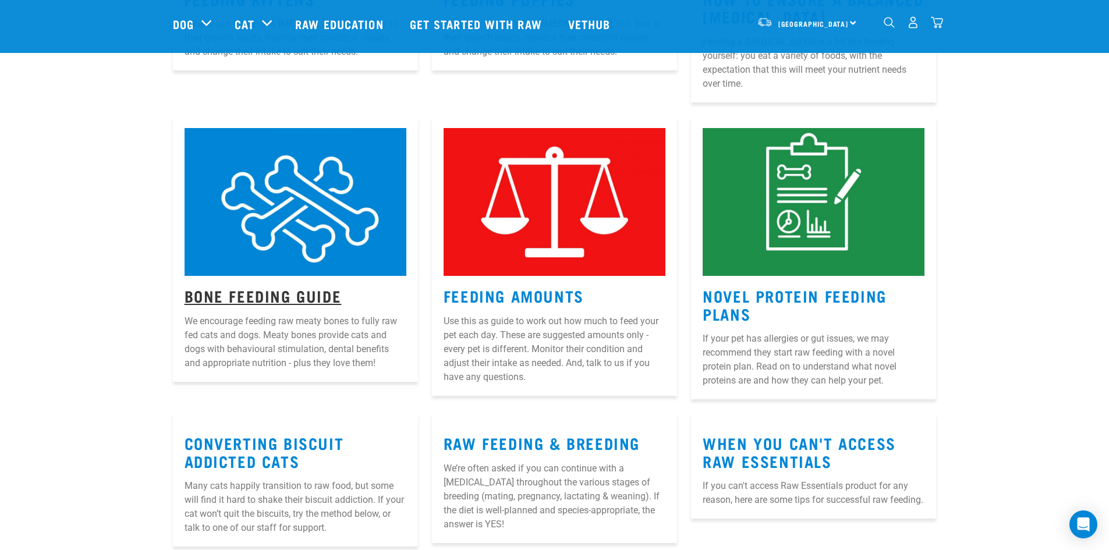
click at [244, 291] on link "Bone Feeding Guide" at bounding box center [262, 295] width 157 height 9
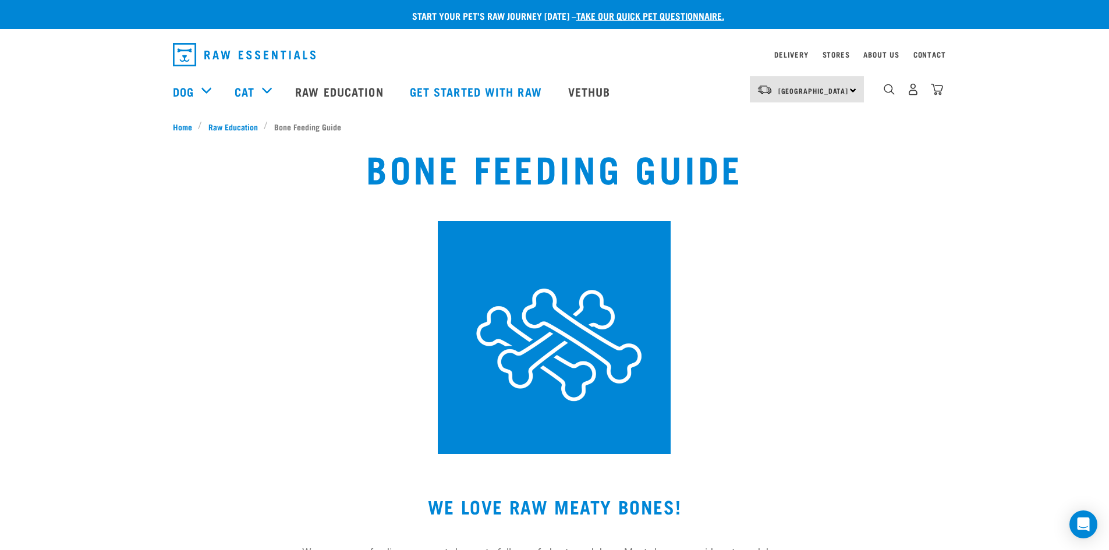
scroll to position [9, 0]
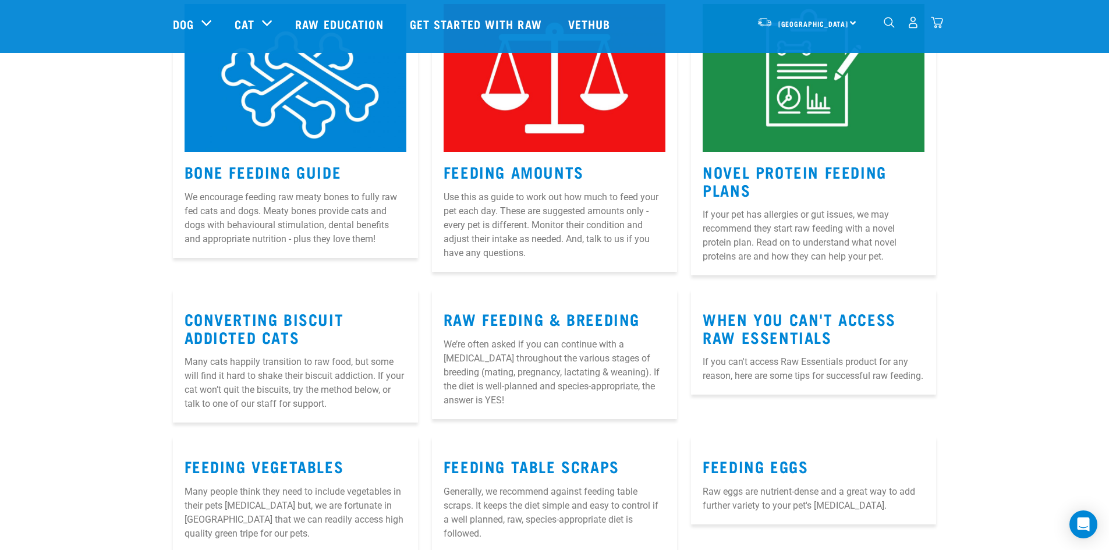
scroll to position [1173, 0]
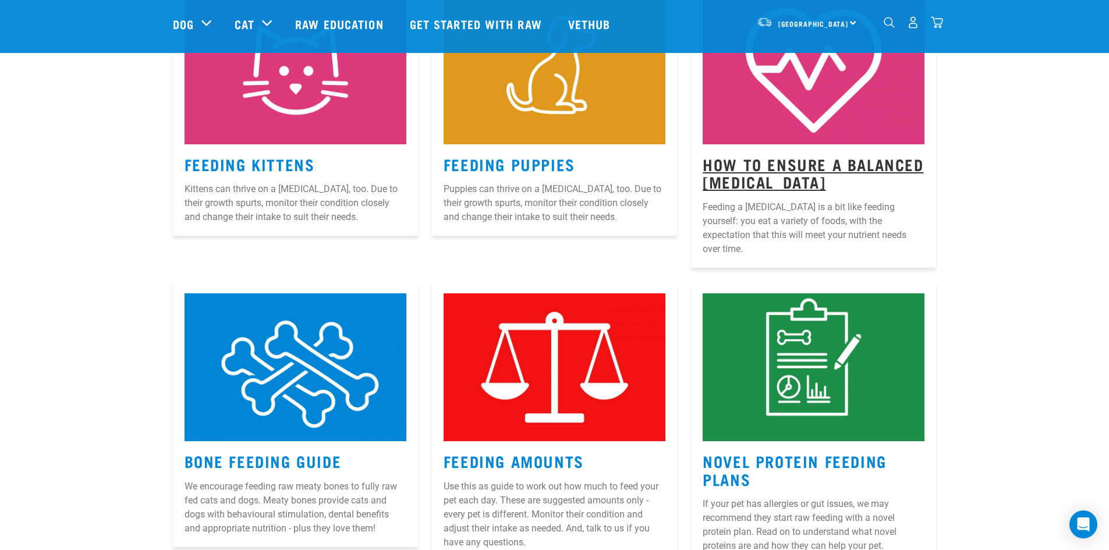
click at [780, 161] on link "How to Ensure a Balanced [MEDICAL_DATA]" at bounding box center [812, 172] width 221 height 27
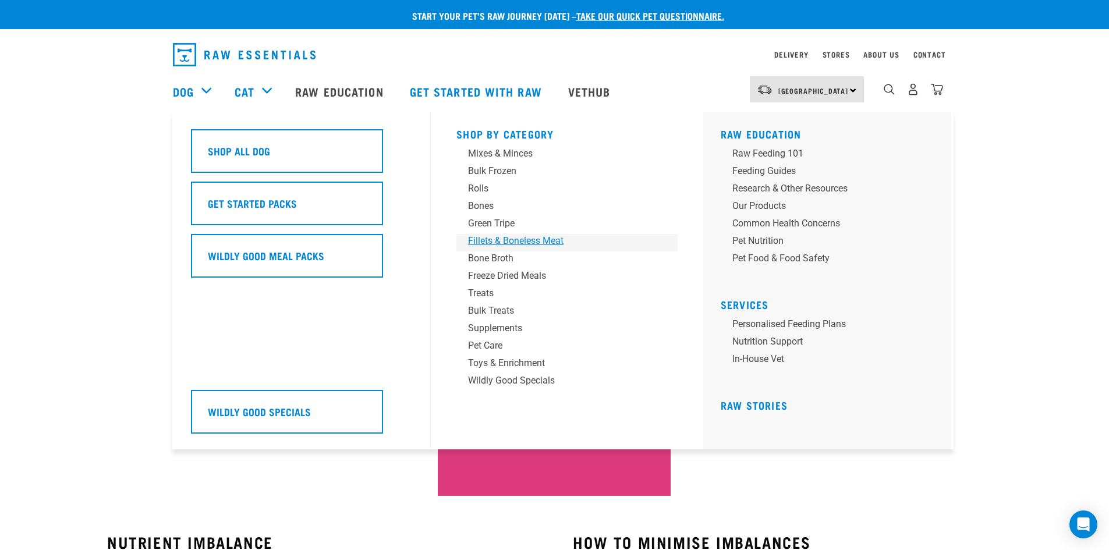
click at [505, 241] on div "Fillets & Boneless Meat" at bounding box center [559, 241] width 182 height 14
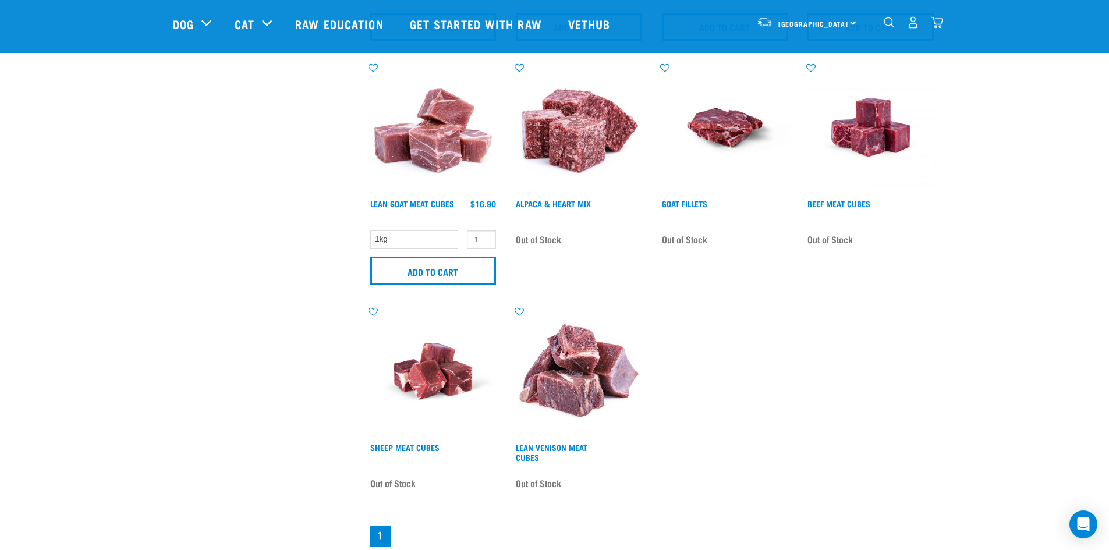
scroll to position [755, 0]
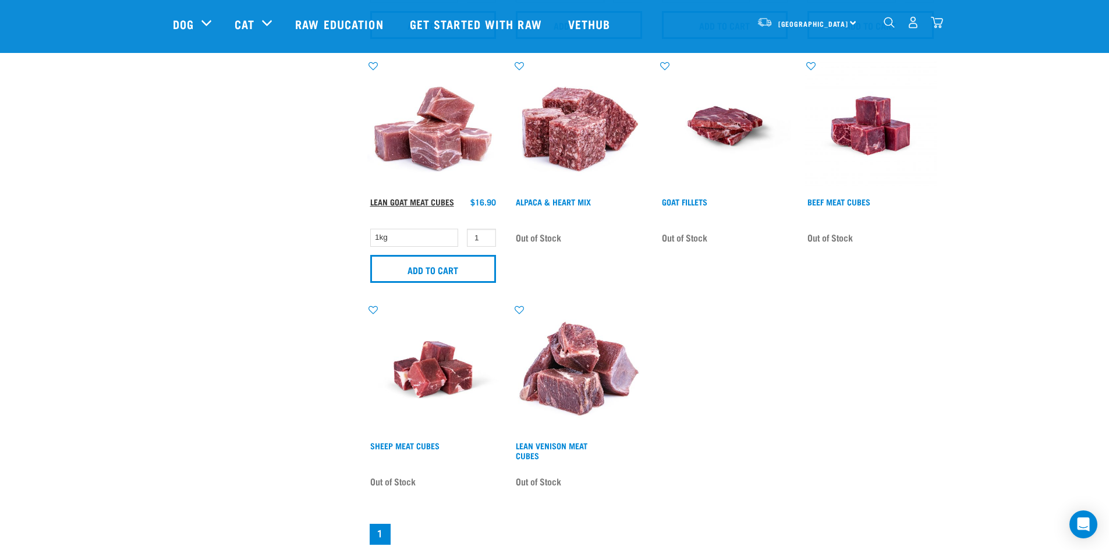
click at [426, 201] on link "Lean Goat Meat Cubes" at bounding box center [412, 202] width 84 height 4
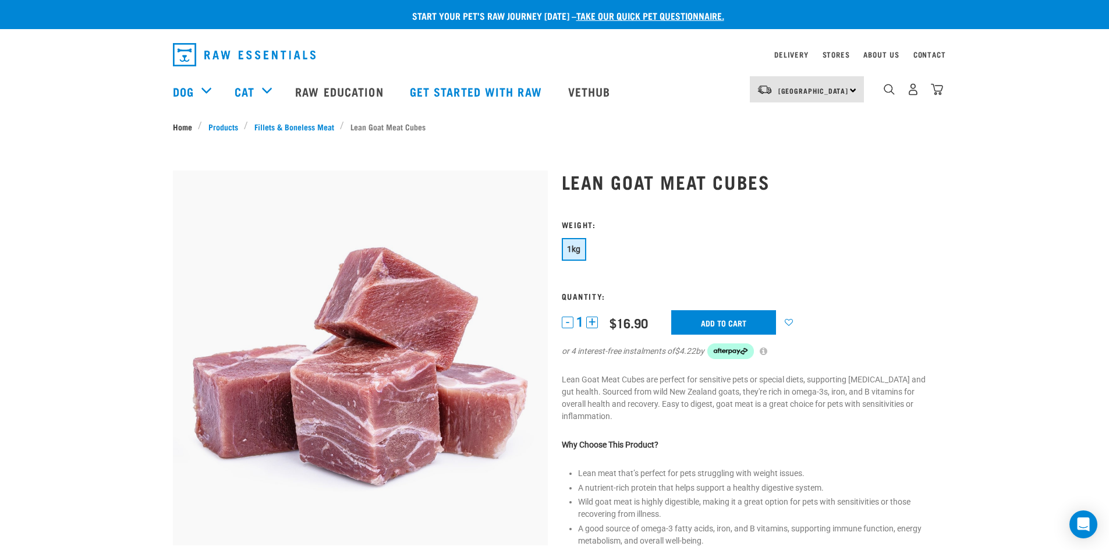
drag, startPoint x: 189, startPoint y: 126, endPoint x: 7, endPoint y: 169, distance: 186.5
click at [188, 126] on link "Home" at bounding box center [186, 126] width 26 height 12
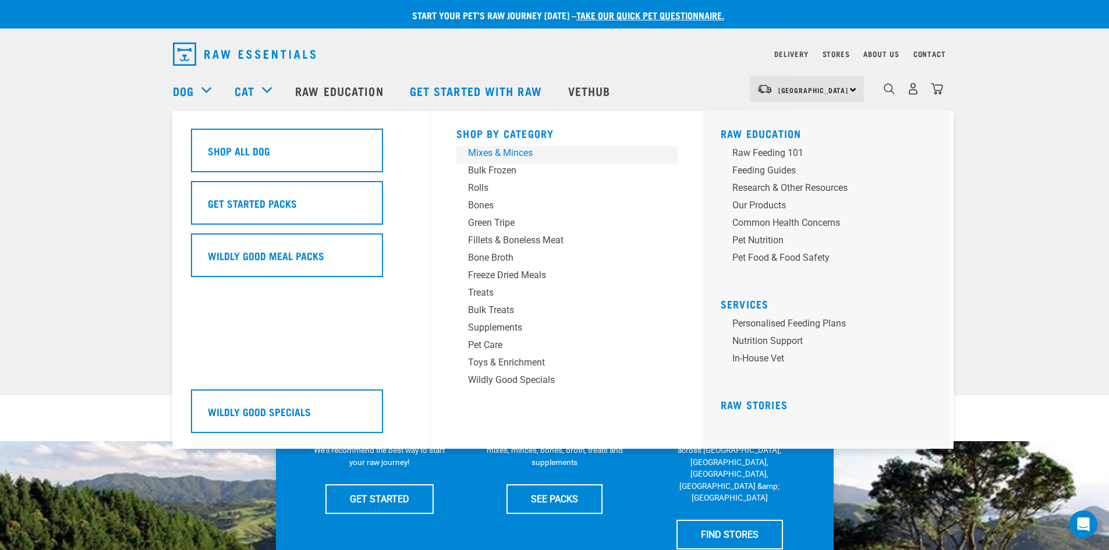
scroll to position [2, 0]
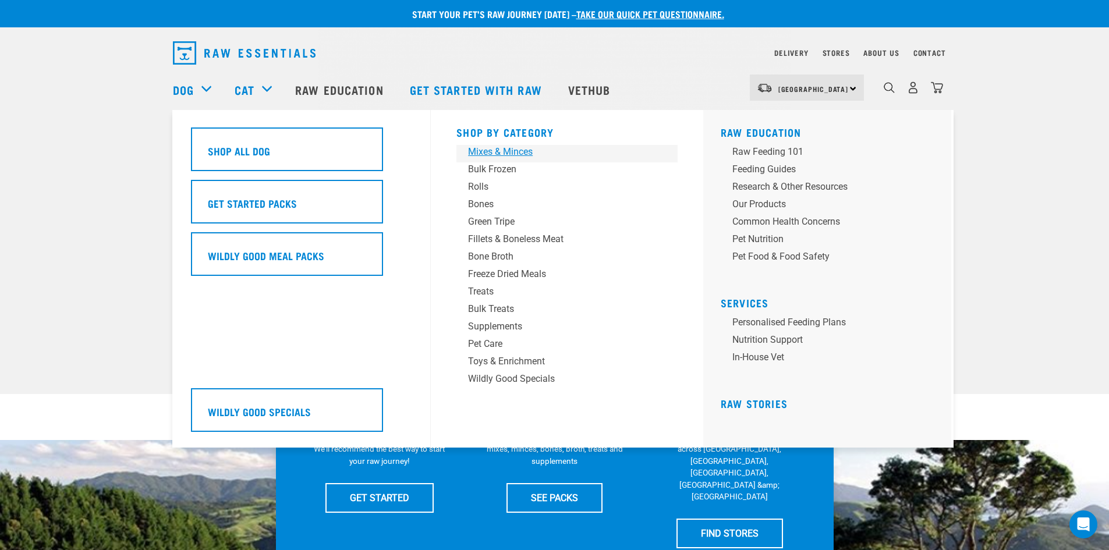
click at [500, 152] on div "Mixes & Minces" at bounding box center [559, 152] width 182 height 14
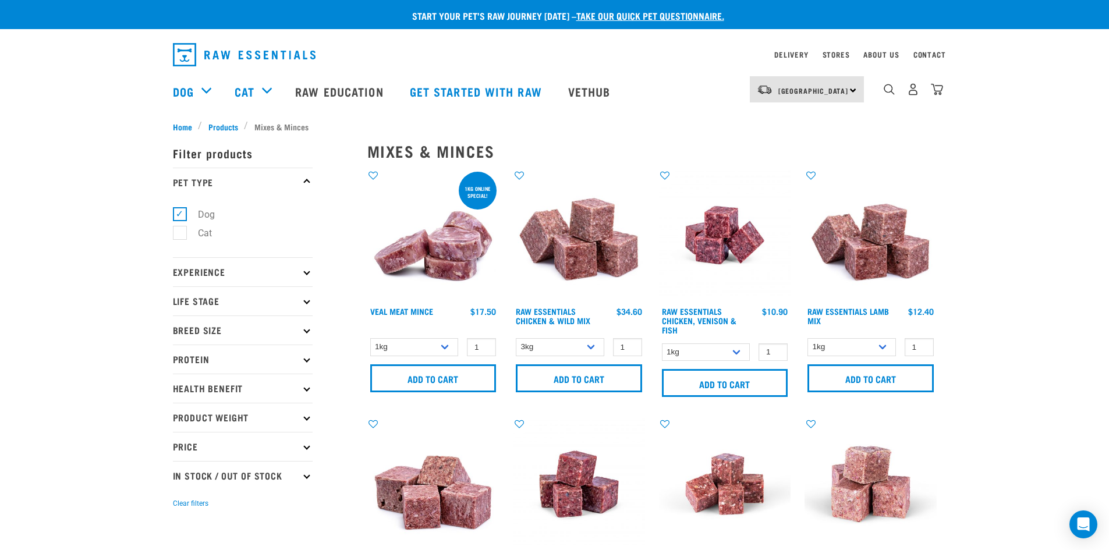
click at [303, 360] on p "Protein" at bounding box center [243, 359] width 140 height 29
click at [179, 463] on label "Goat" at bounding box center [200, 467] width 43 height 15
click at [177, 463] on input "Goat" at bounding box center [177, 465] width 8 height 8
checkbox input "true"
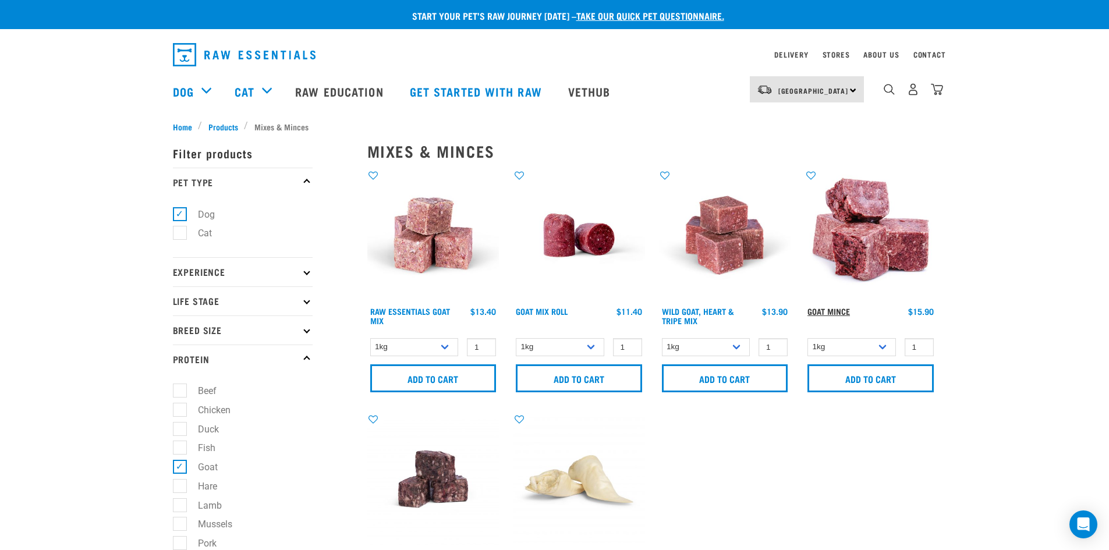
click at [828, 310] on link "Goat Mince" at bounding box center [828, 311] width 42 height 4
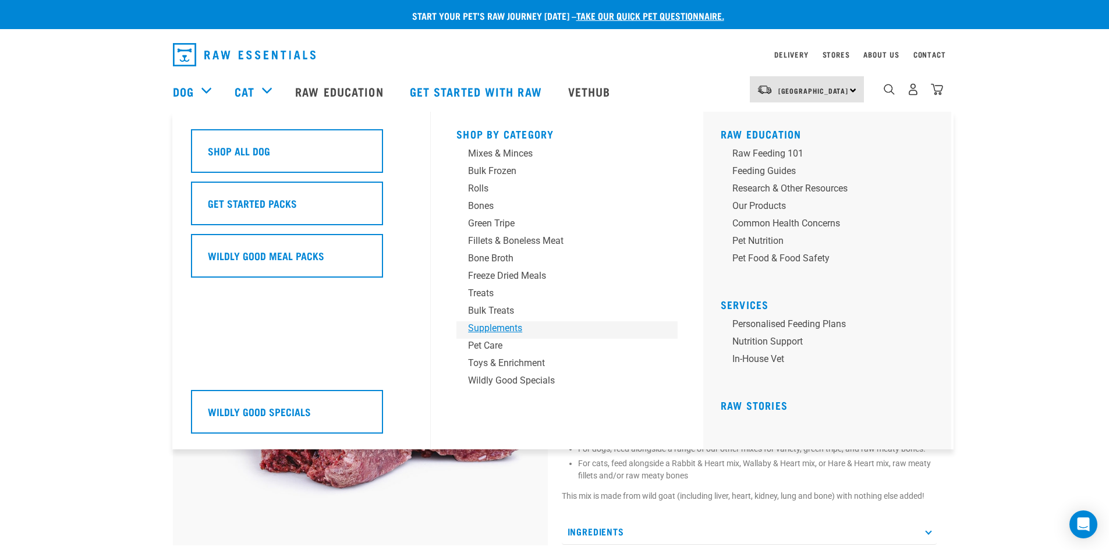
click at [482, 325] on div "Supplements" at bounding box center [559, 328] width 182 height 14
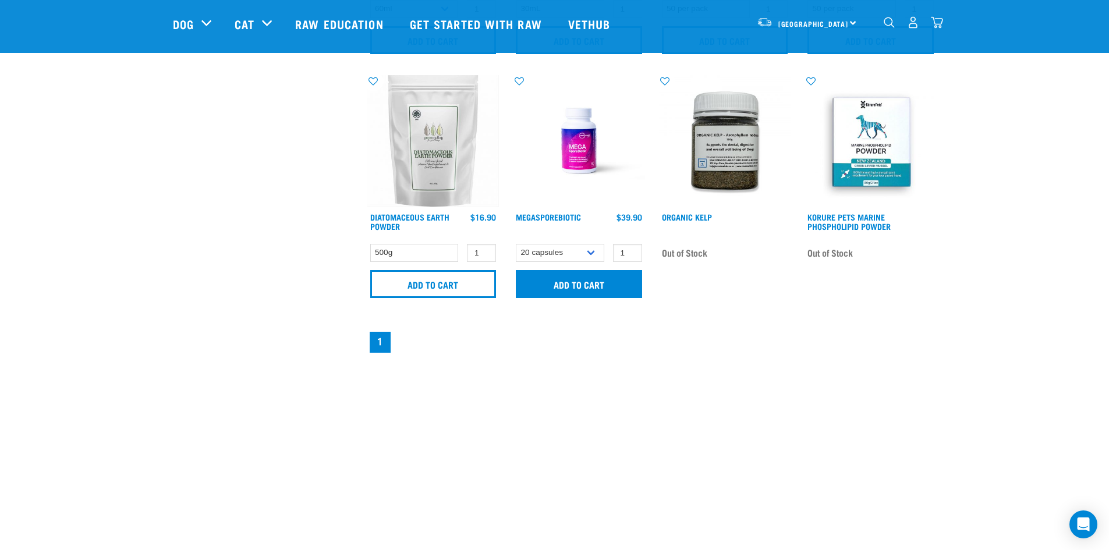
scroll to position [755, 0]
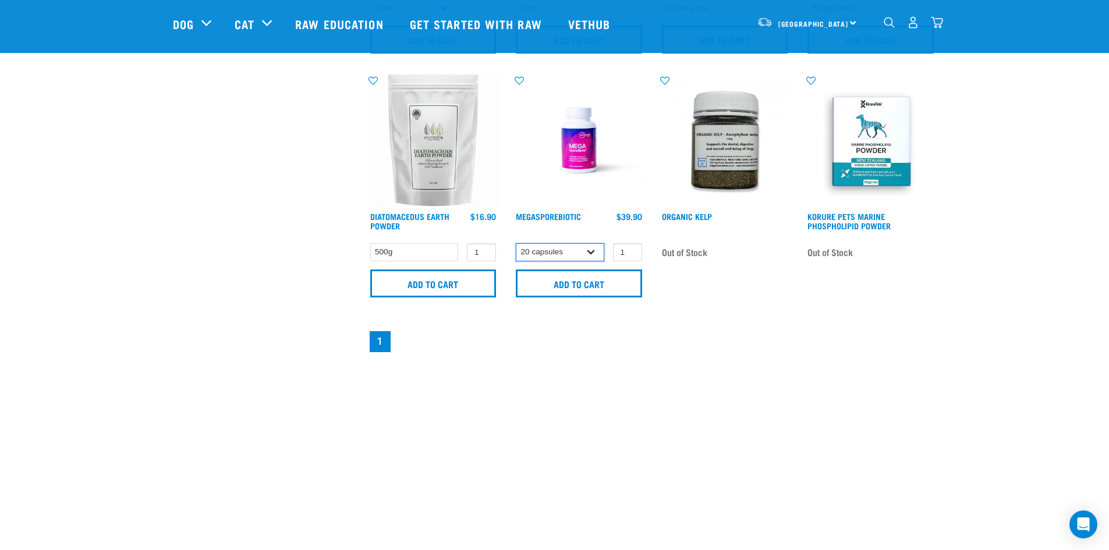
click at [591, 247] on select "20 capsules 60 capsules" at bounding box center [560, 252] width 88 height 18
select select "436975"
click at [516, 243] on select "20 capsules 60 capsules" at bounding box center [560, 252] width 88 height 18
click at [557, 216] on link "MegaSporeBiotic" at bounding box center [548, 216] width 65 height 4
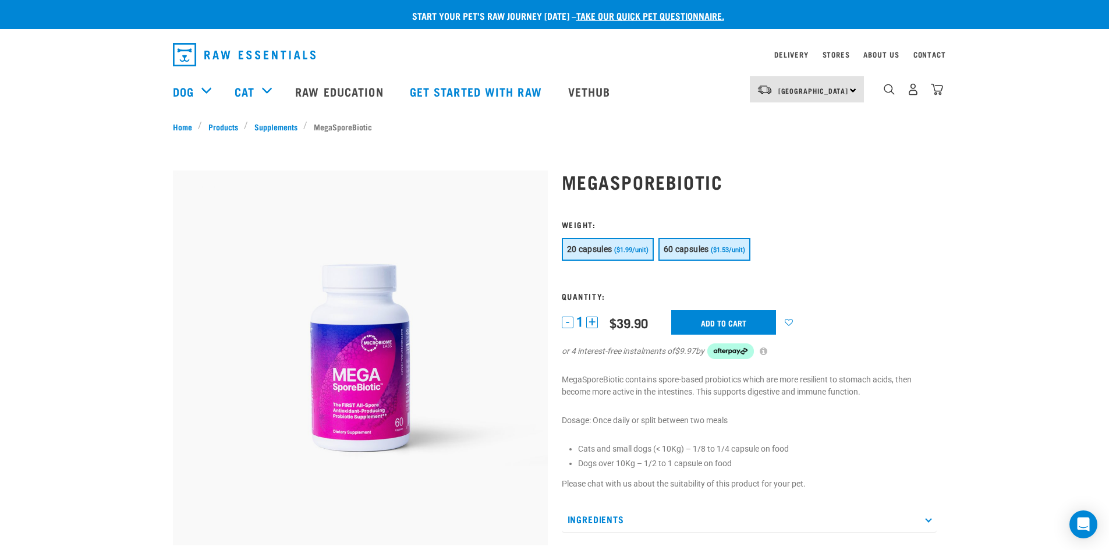
click at [686, 248] on span "60 capsules" at bounding box center [685, 248] width 45 height 9
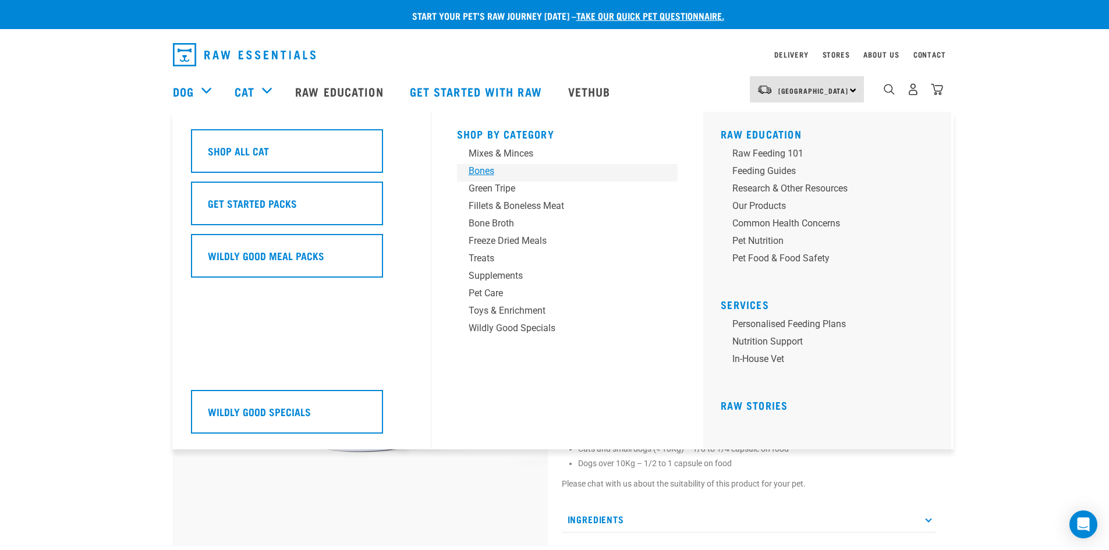
click at [480, 169] on div "Bones" at bounding box center [559, 171] width 182 height 14
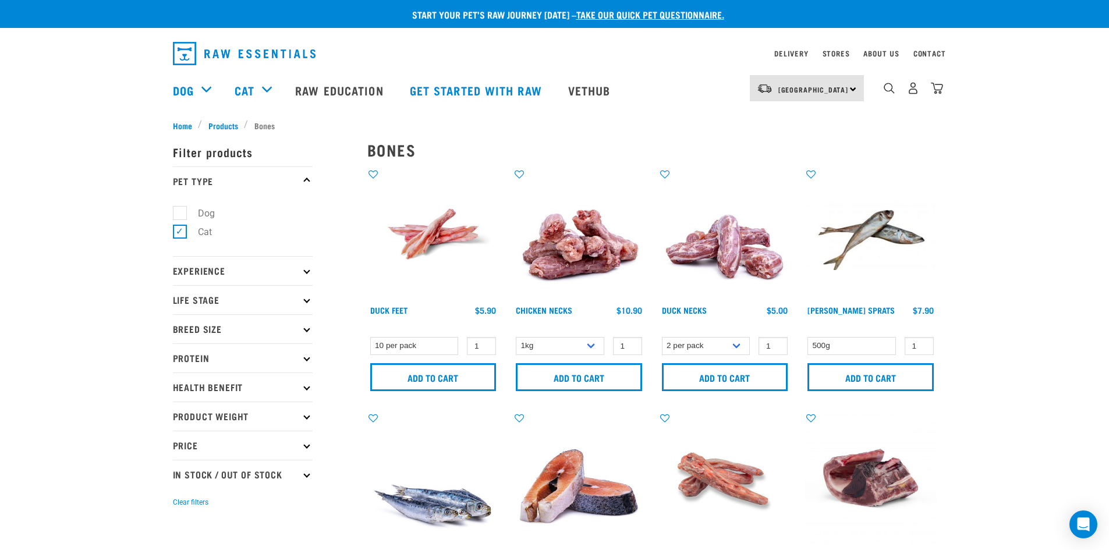
scroll to position [1, 0]
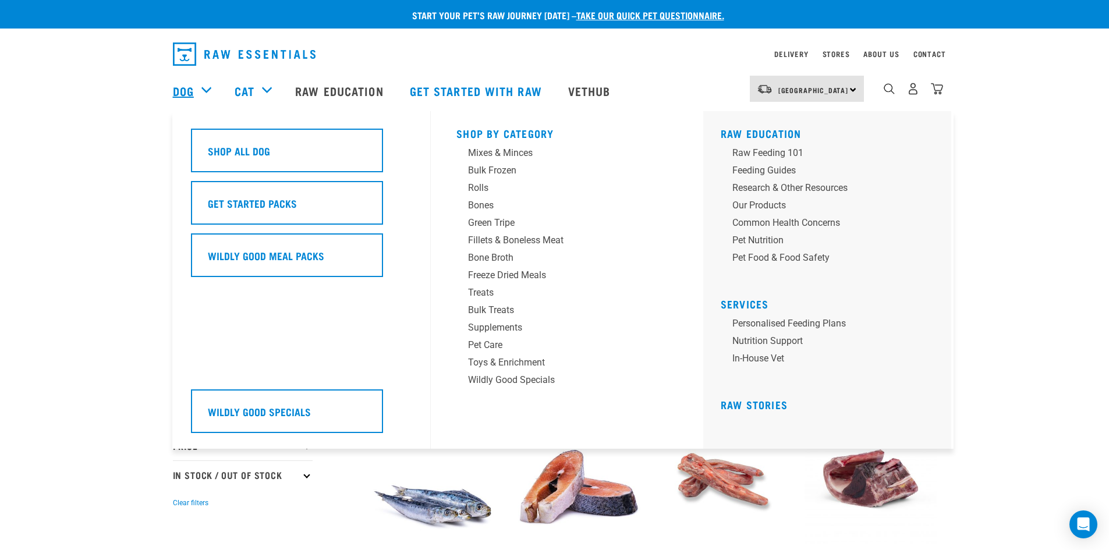
click at [184, 86] on link "Dog" at bounding box center [183, 90] width 21 height 17
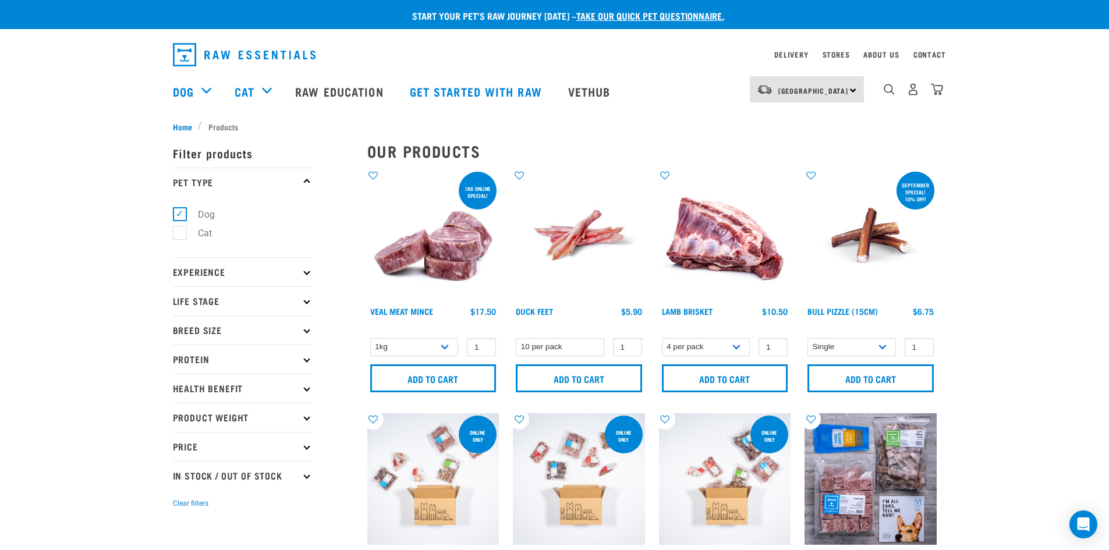
click at [180, 211] on label "Dog" at bounding box center [199, 214] width 40 height 15
click at [180, 211] on input "Dog" at bounding box center [177, 212] width 8 height 8
checkbox input "false"
click at [301, 356] on p "Protein" at bounding box center [243, 359] width 140 height 29
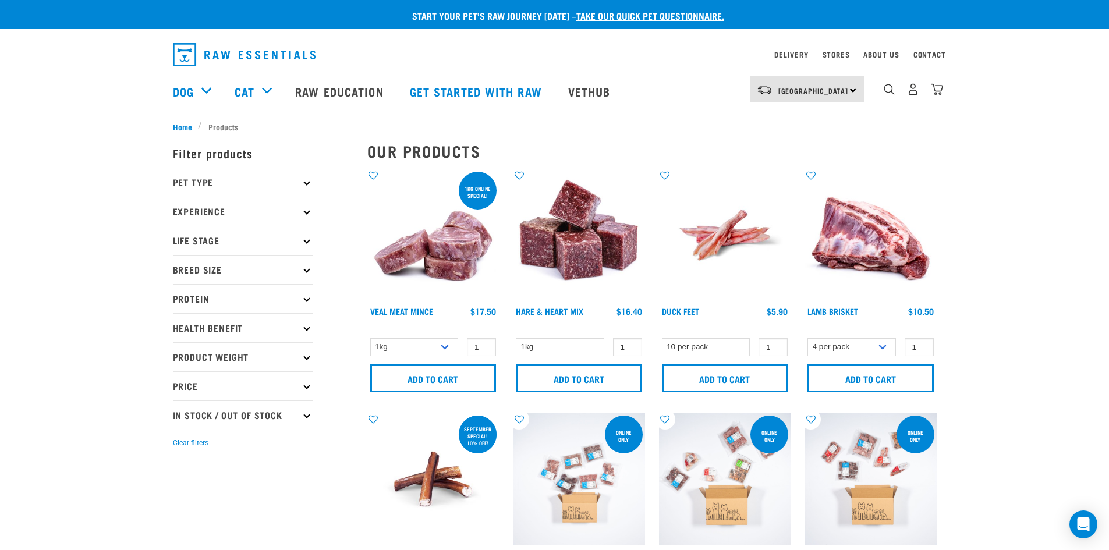
click at [300, 294] on p "Protein" at bounding box center [243, 298] width 140 height 29
click at [183, 405] on label "Goat" at bounding box center [200, 407] width 43 height 15
click at [180, 405] on input "Goat" at bounding box center [177, 405] width 8 height 8
checkbox input "true"
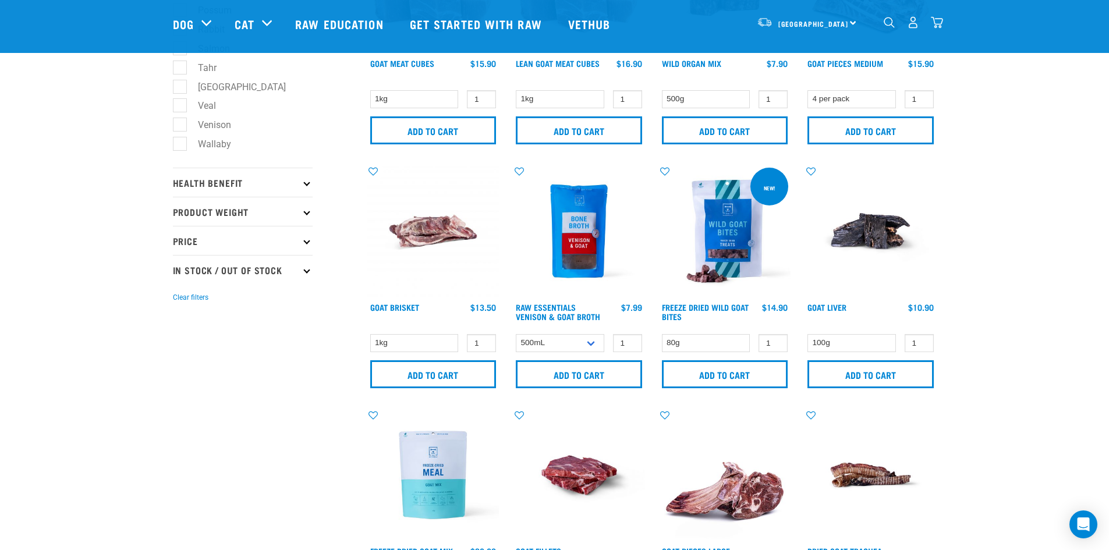
scroll to position [407, 0]
click at [400, 304] on link "Goat Brisket" at bounding box center [394, 306] width 49 height 4
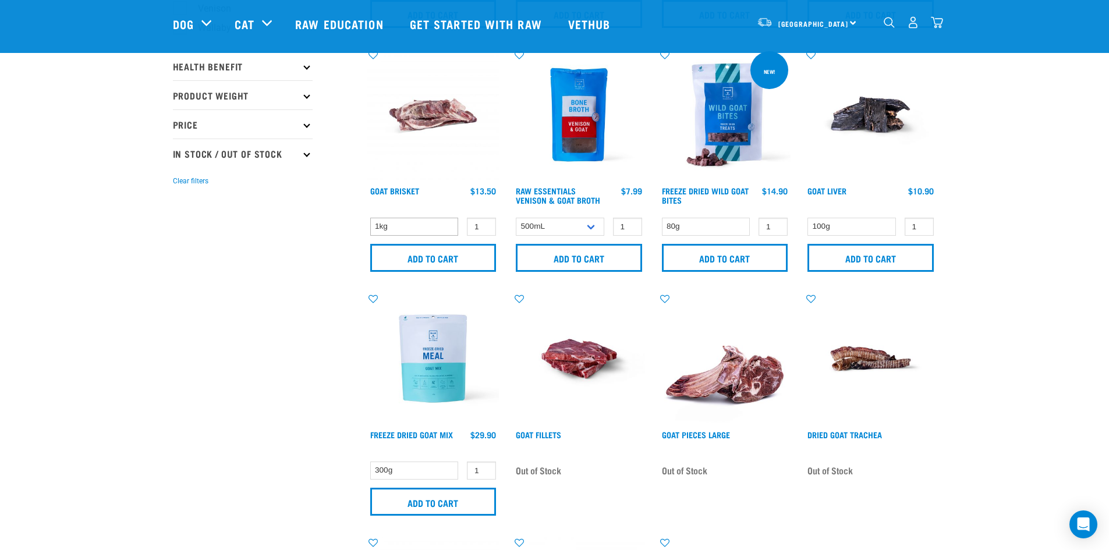
scroll to position [523, 0]
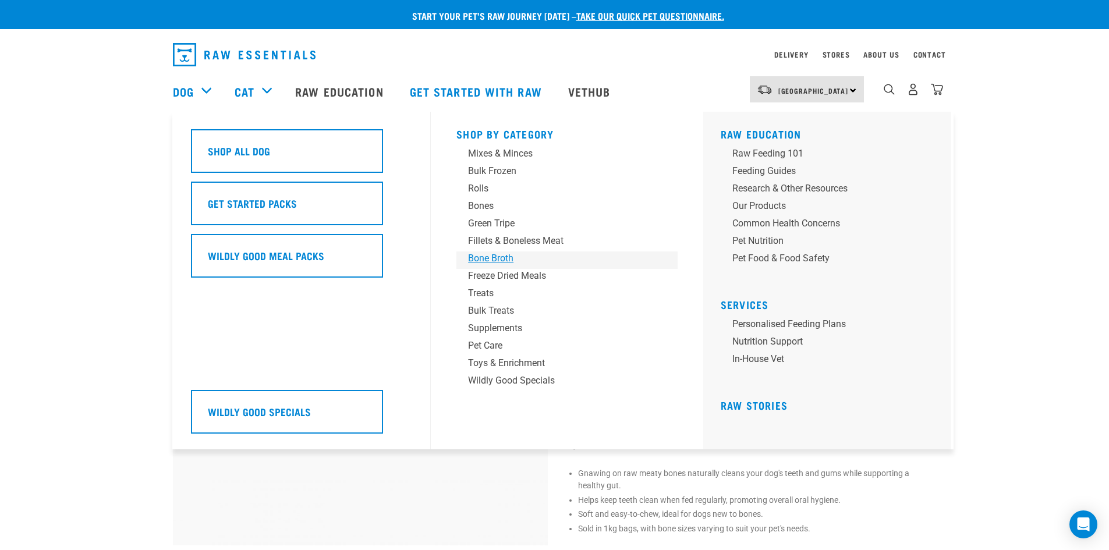
click at [492, 253] on div "Bone Broth" at bounding box center [559, 258] width 182 height 14
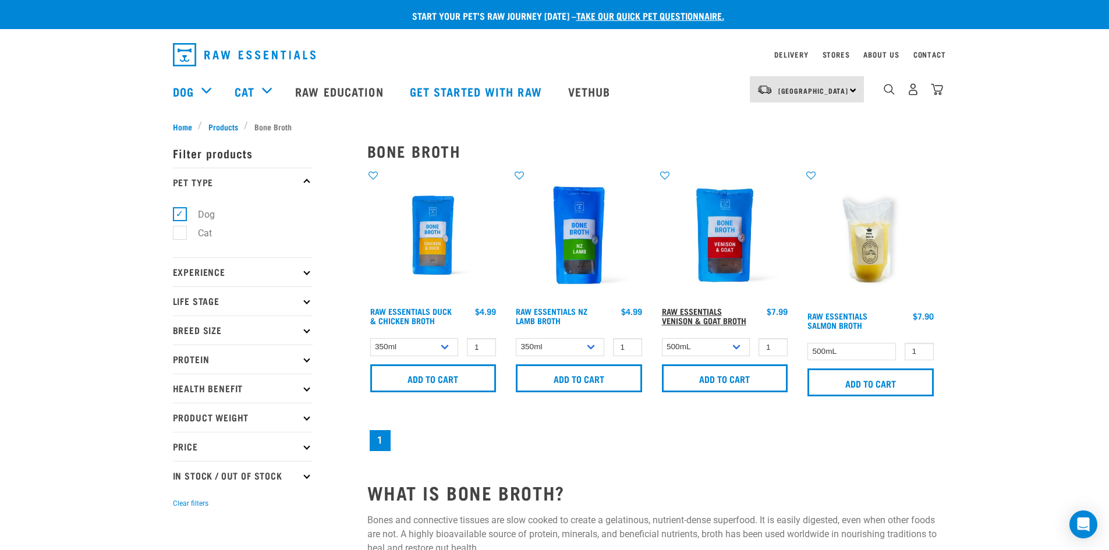
click at [695, 311] on link "Raw Essentials Venison & Goat Broth" at bounding box center [704, 315] width 84 height 13
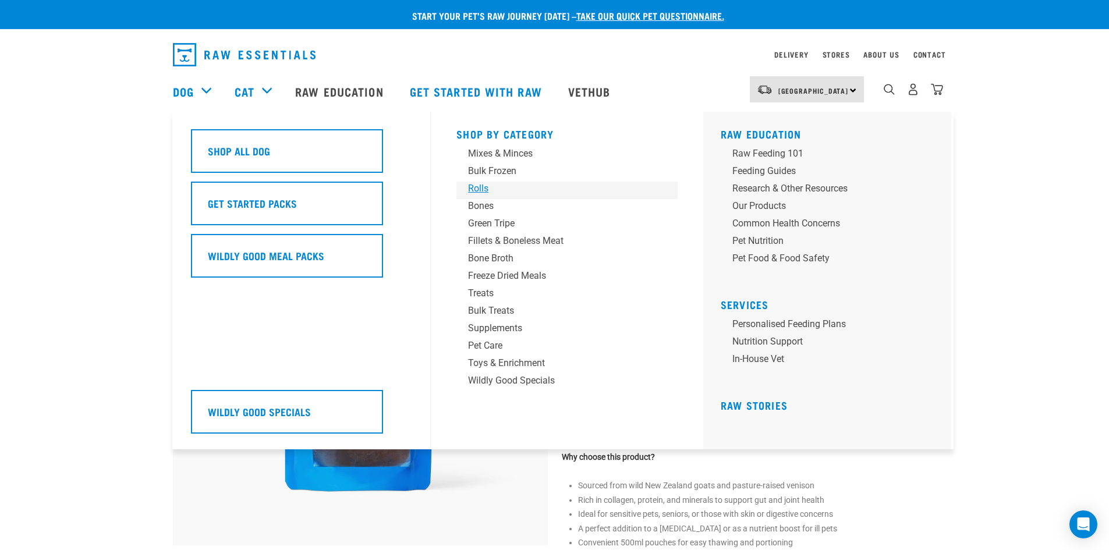
click at [479, 184] on div "Rolls" at bounding box center [559, 189] width 182 height 14
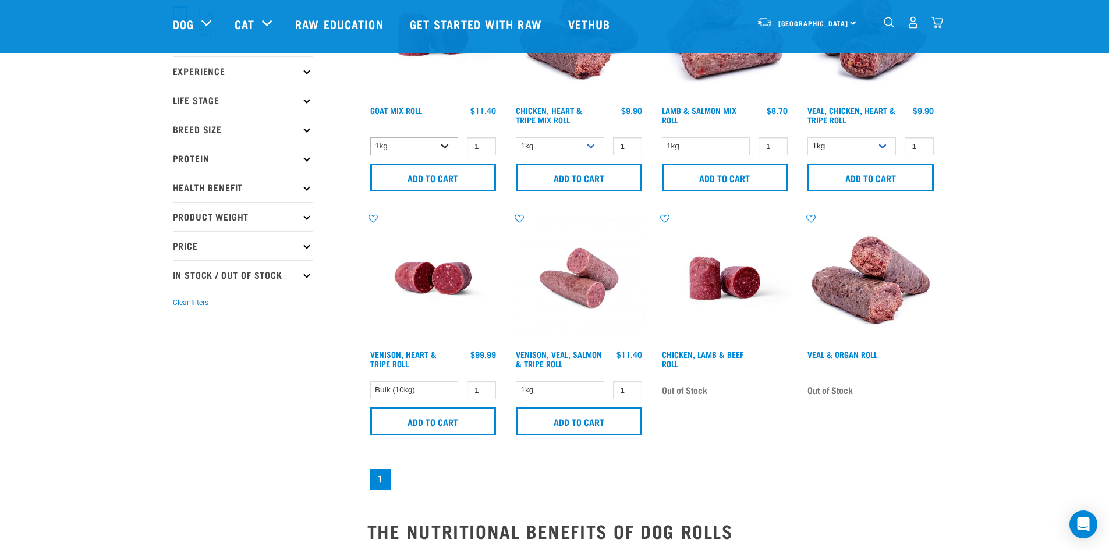
scroll to position [116, 0]
click at [444, 142] on select "1kg Bulk (10kg)" at bounding box center [414, 146] width 88 height 18
select select "443209"
click at [370, 137] on select "1kg Bulk (10kg)" at bounding box center [414, 146] width 88 height 18
click at [385, 109] on link "Goat Mix Roll" at bounding box center [396, 110] width 52 height 4
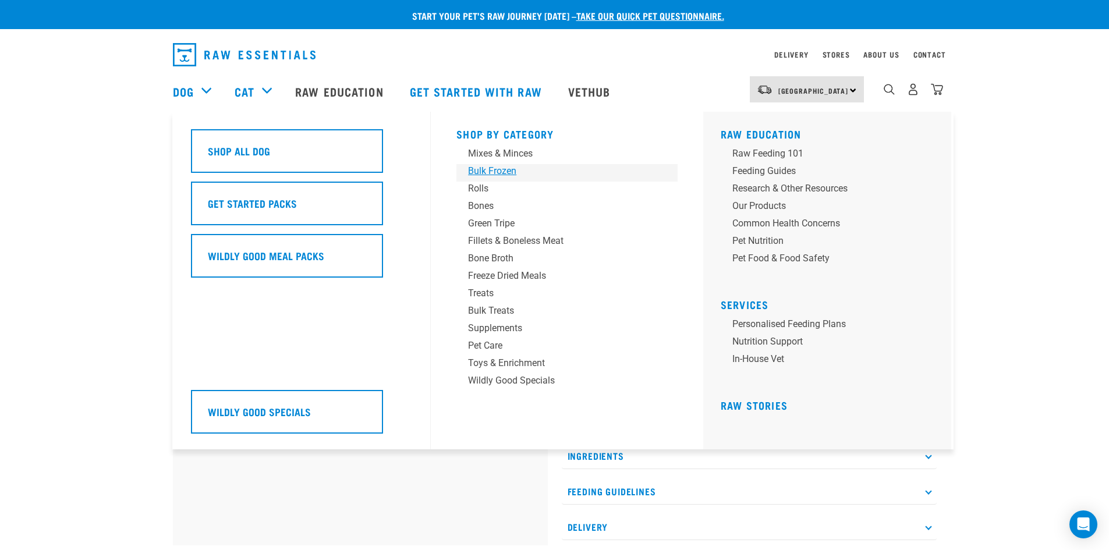
click at [496, 170] on div "Bulk Frozen" at bounding box center [559, 171] width 182 height 14
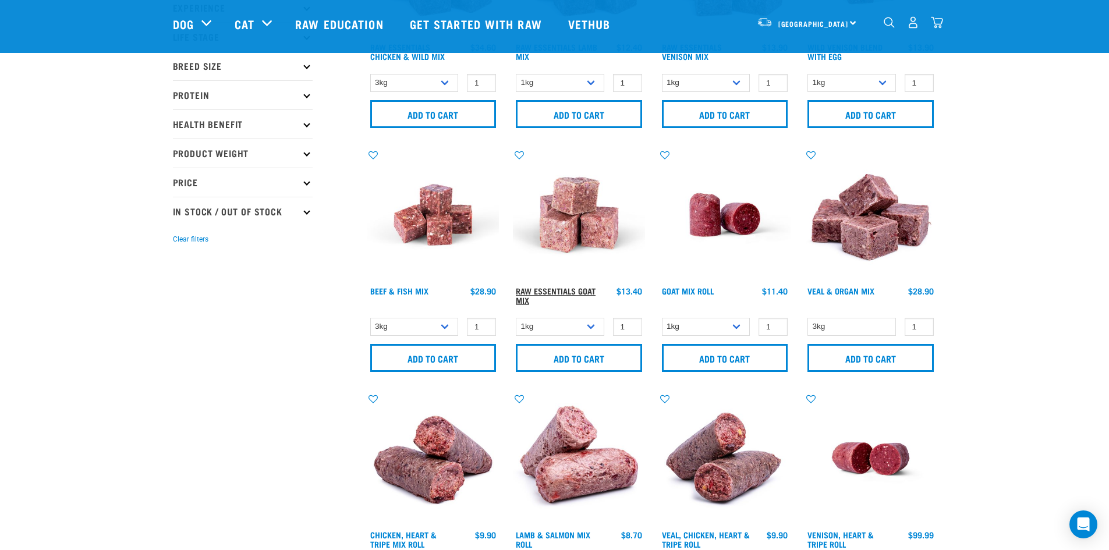
scroll to position [179, 0]
click at [572, 288] on link "Raw Essentials Goat Mix" at bounding box center [556, 294] width 80 height 13
